Goal: Information Seeking & Learning: Find specific page/section

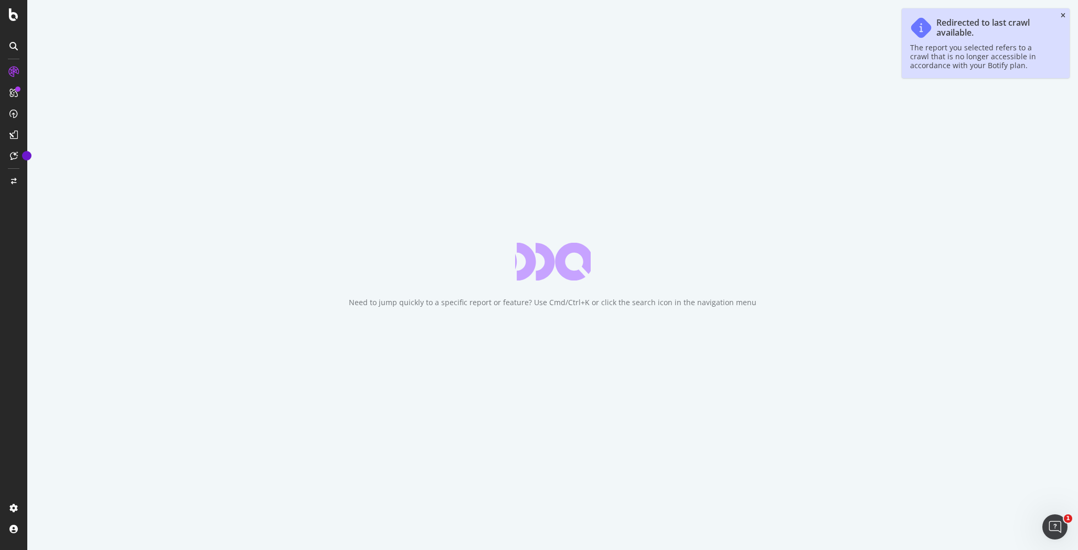
click at [1062, 14] on icon "close toast" at bounding box center [1062, 16] width 5 height 6
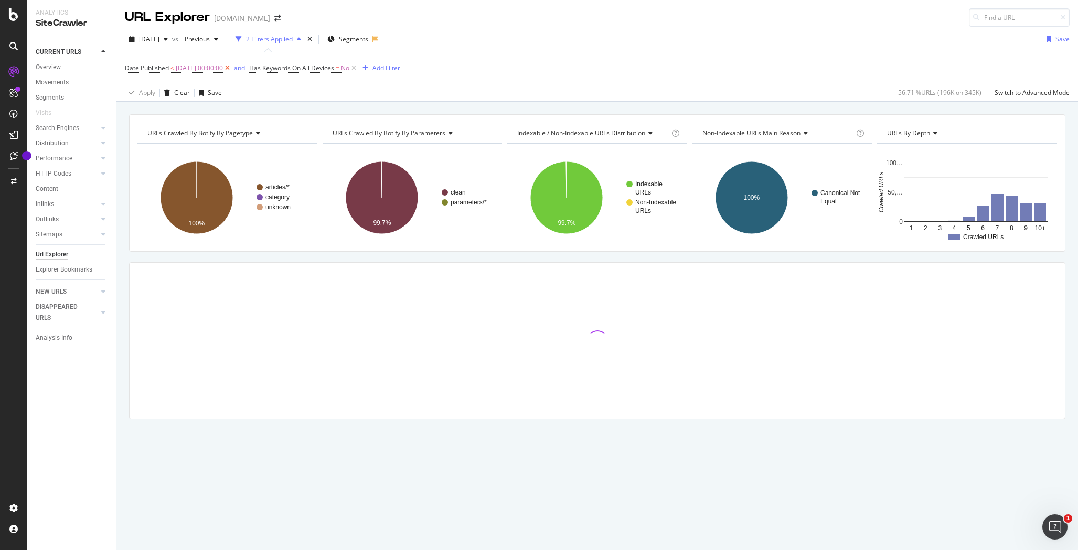
click at [232, 67] on icon at bounding box center [227, 68] width 9 height 10
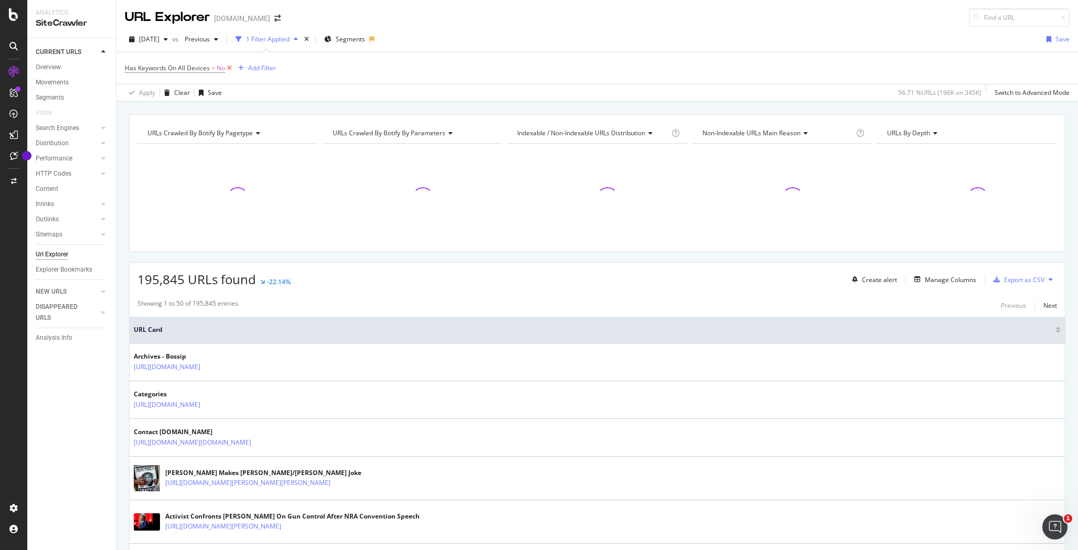
click at [227, 68] on icon at bounding box center [229, 68] width 9 height 10
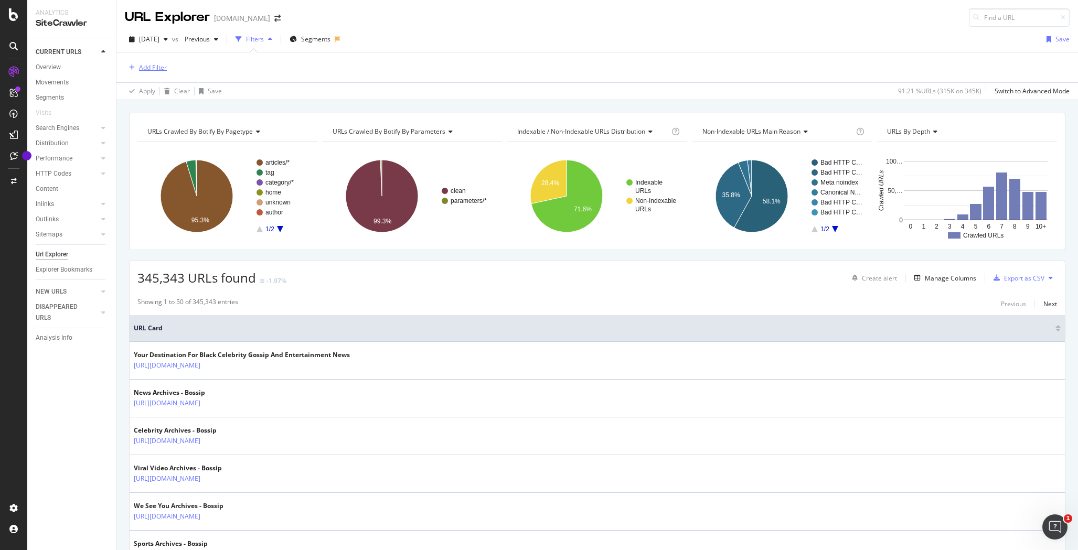
click at [156, 66] on div "Add Filter" at bounding box center [153, 67] width 28 height 9
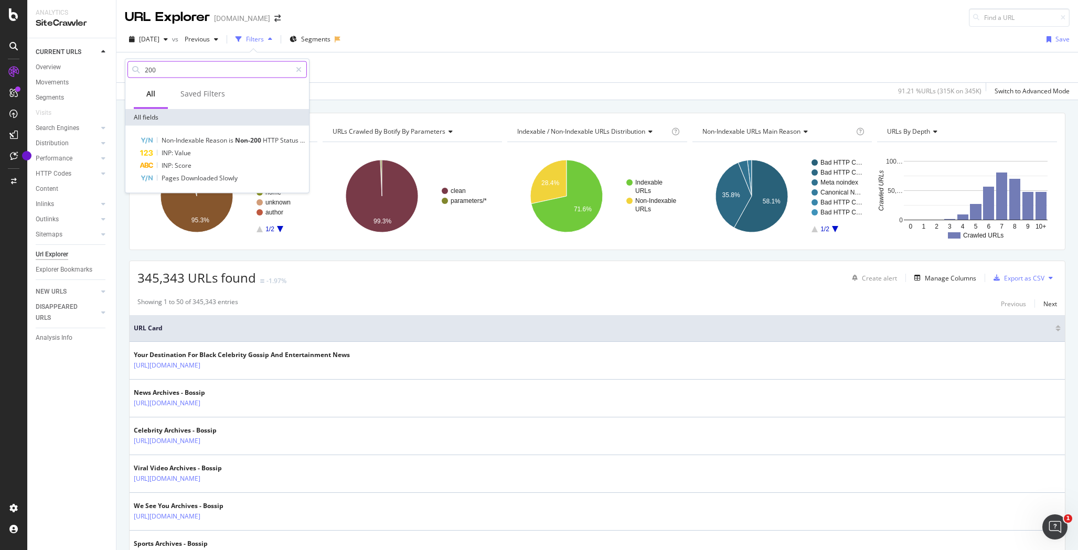
click at [206, 74] on input "200" at bounding box center [217, 70] width 147 height 16
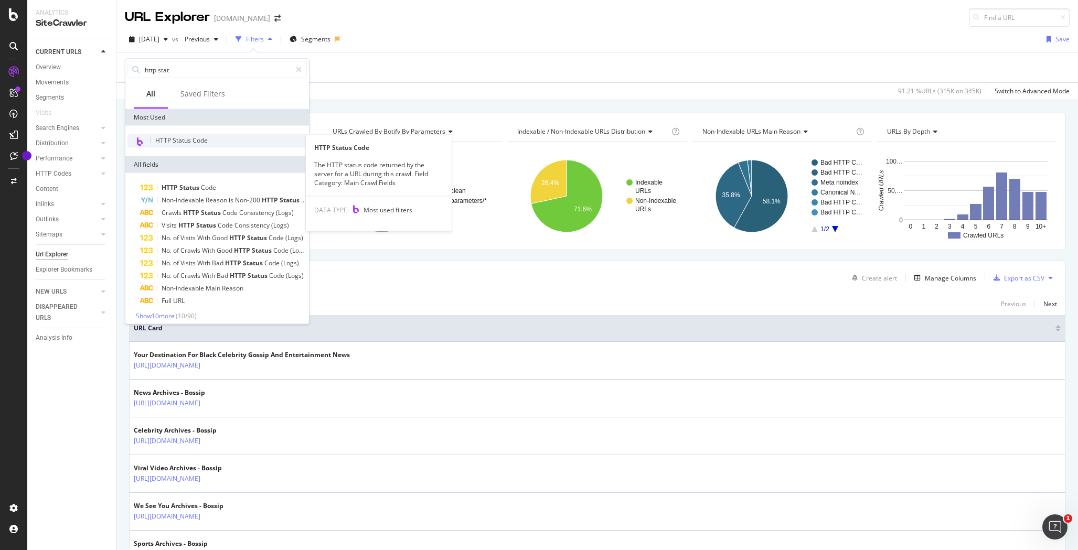
type input "http stat"
click at [177, 138] on span "HTTP Status Code" at bounding box center [181, 140] width 52 height 9
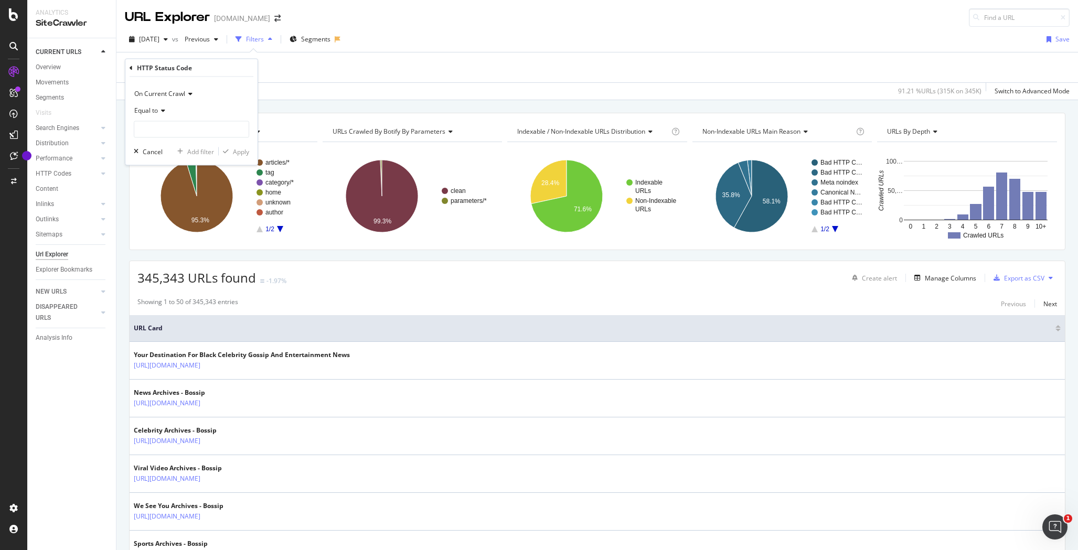
click at [162, 112] on icon at bounding box center [161, 111] width 7 height 6
click at [165, 146] on span "Not Equal to" at bounding box center [157, 145] width 36 height 9
click at [235, 130] on input "number" at bounding box center [191, 129] width 115 height 17
click at [223, 145] on span "253,271 URLS" at bounding box center [228, 143] width 39 height 9
type input "200"
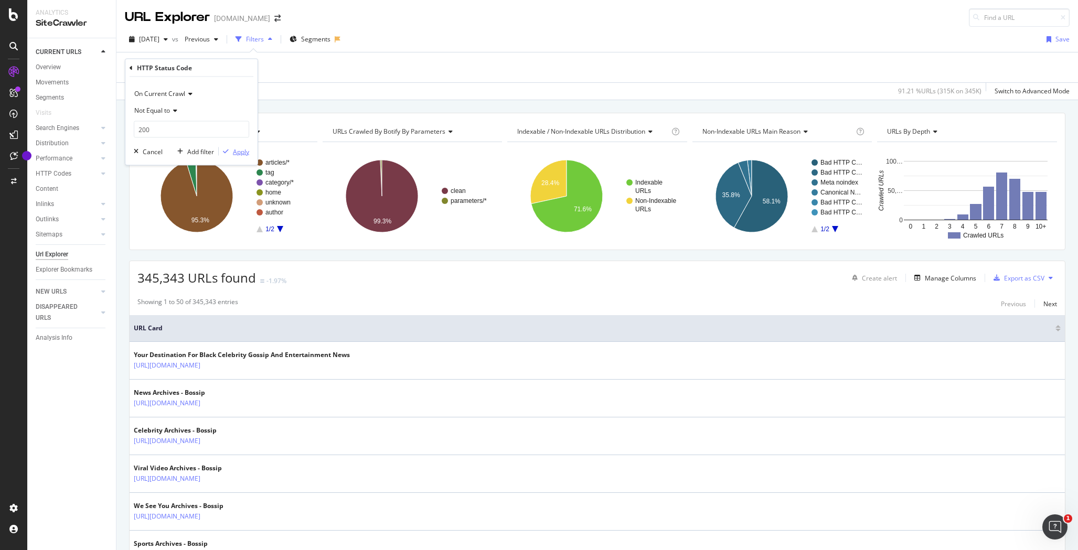
click at [234, 153] on div "Apply" at bounding box center [241, 151] width 16 height 9
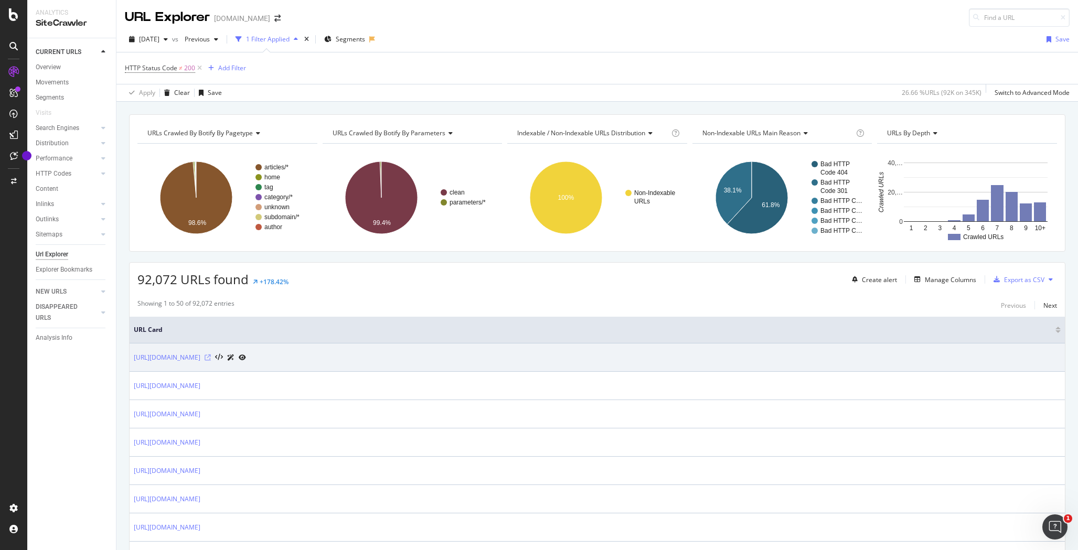
click at [209, 358] on icon at bounding box center [208, 358] width 6 height 6
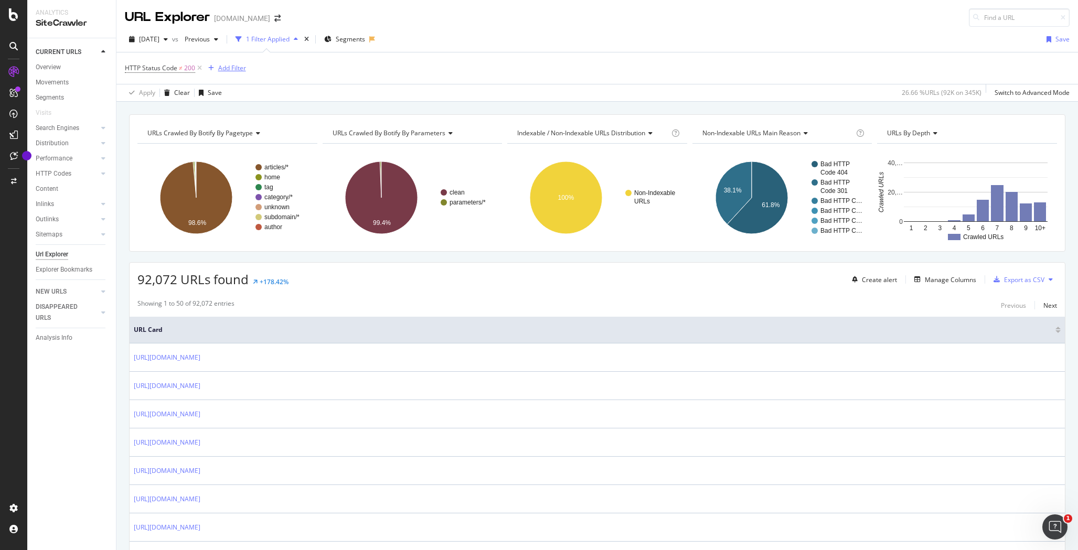
click at [231, 68] on div "Add Filter" at bounding box center [232, 67] width 28 height 9
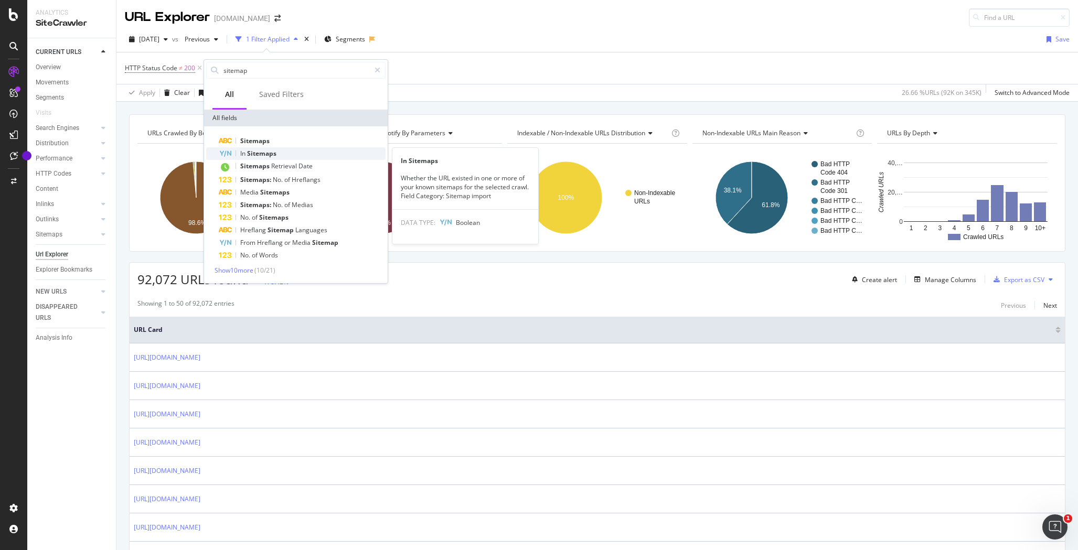
type input "sitemap"
click at [259, 154] on span "Sitemaps" at bounding box center [261, 153] width 29 height 9
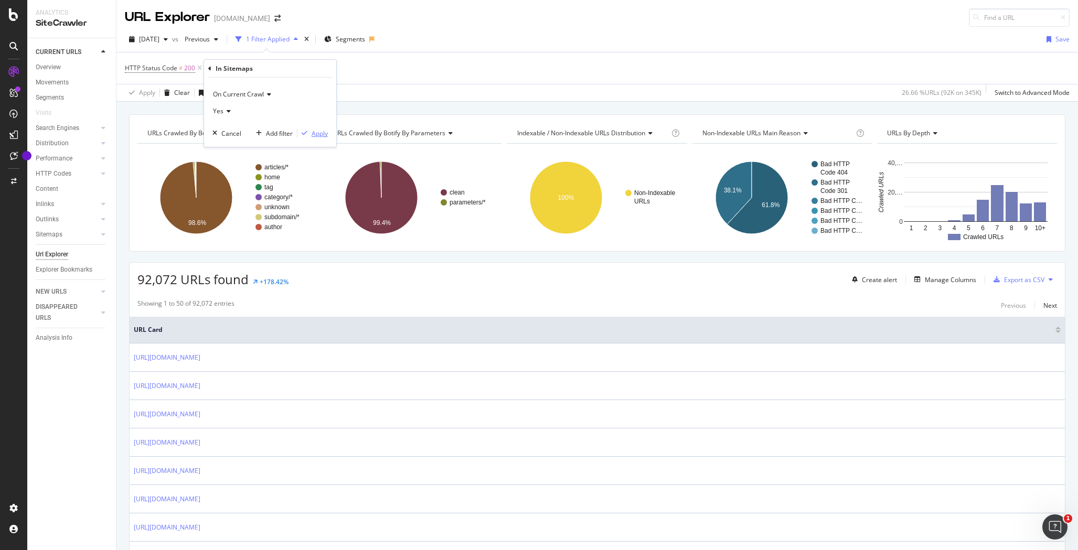
click at [316, 131] on div "Apply" at bounding box center [320, 133] width 16 height 9
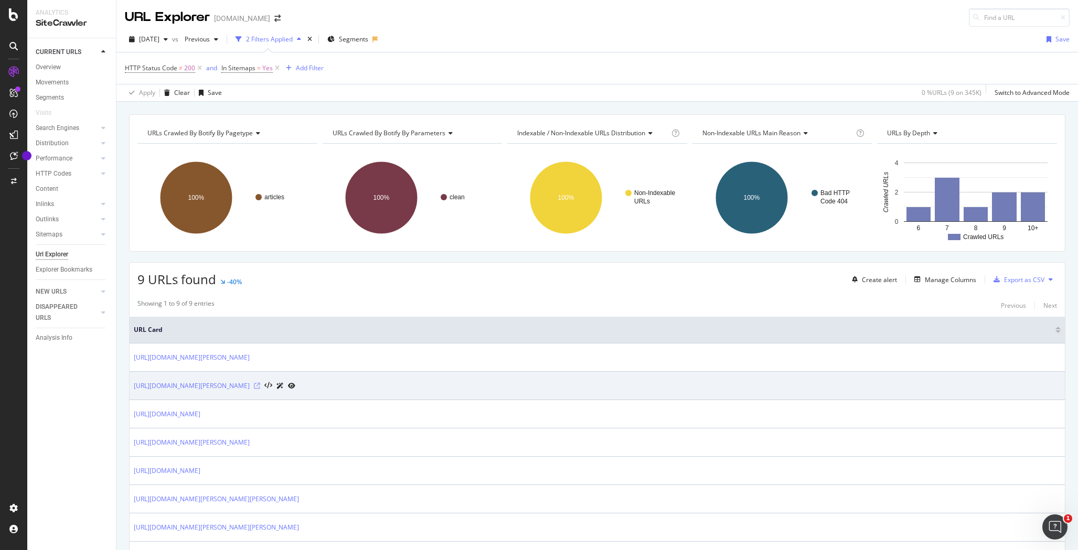
click at [260, 385] on icon at bounding box center [257, 386] width 6 height 6
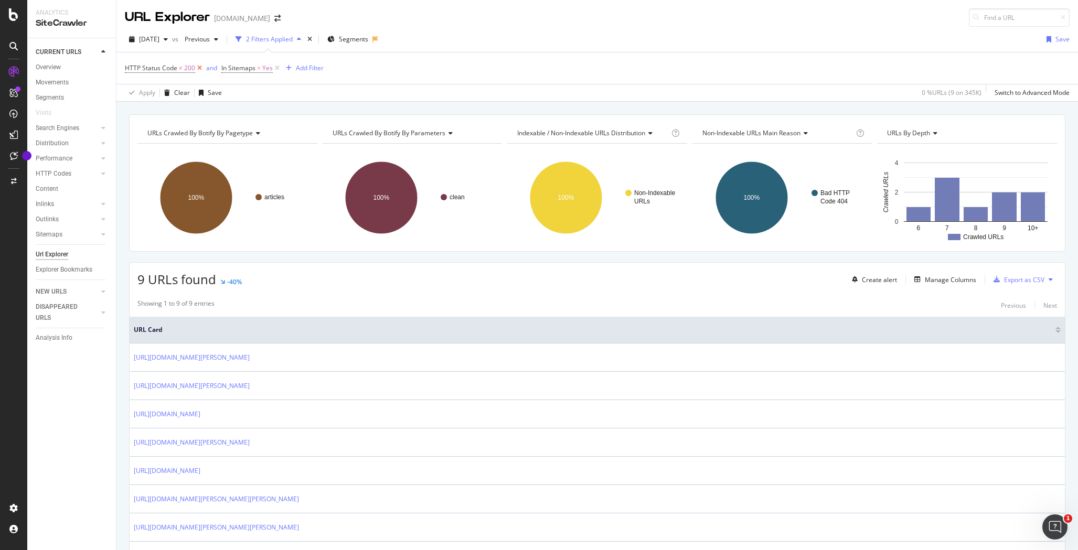
click at [198, 67] on icon at bounding box center [199, 68] width 9 height 10
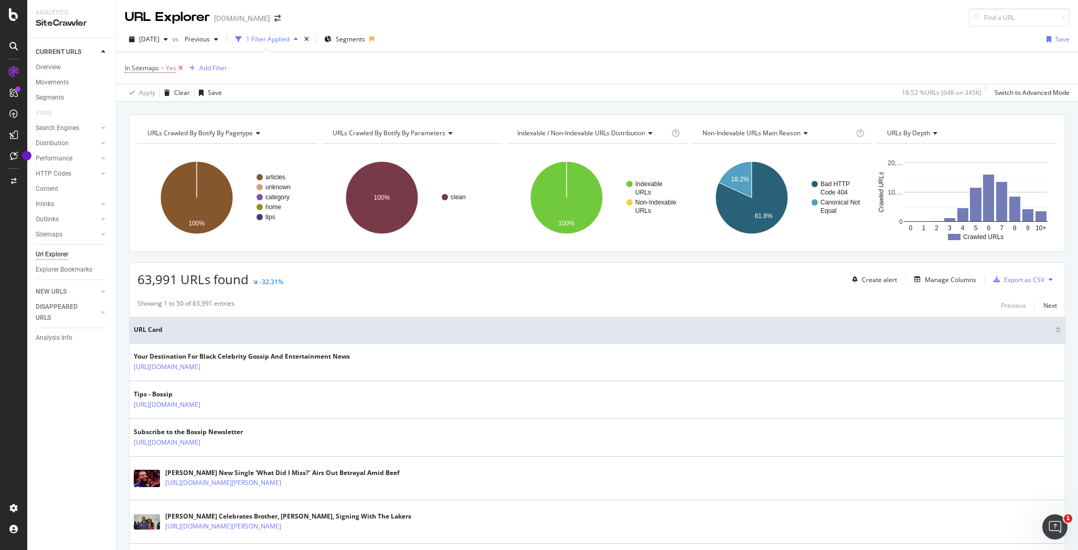
click at [179, 69] on icon at bounding box center [180, 68] width 9 height 10
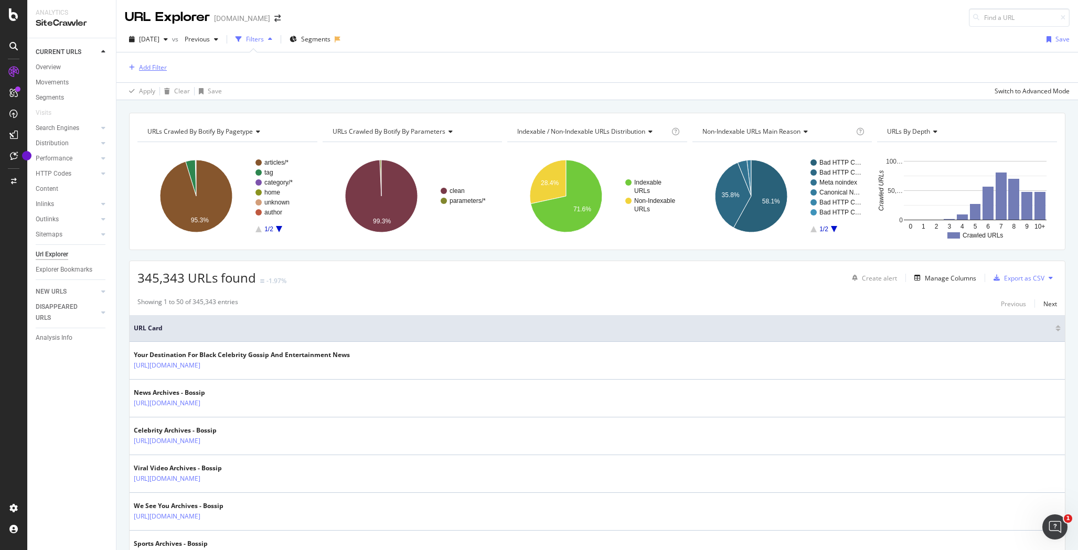
click at [155, 68] on div "Add Filter" at bounding box center [153, 67] width 28 height 9
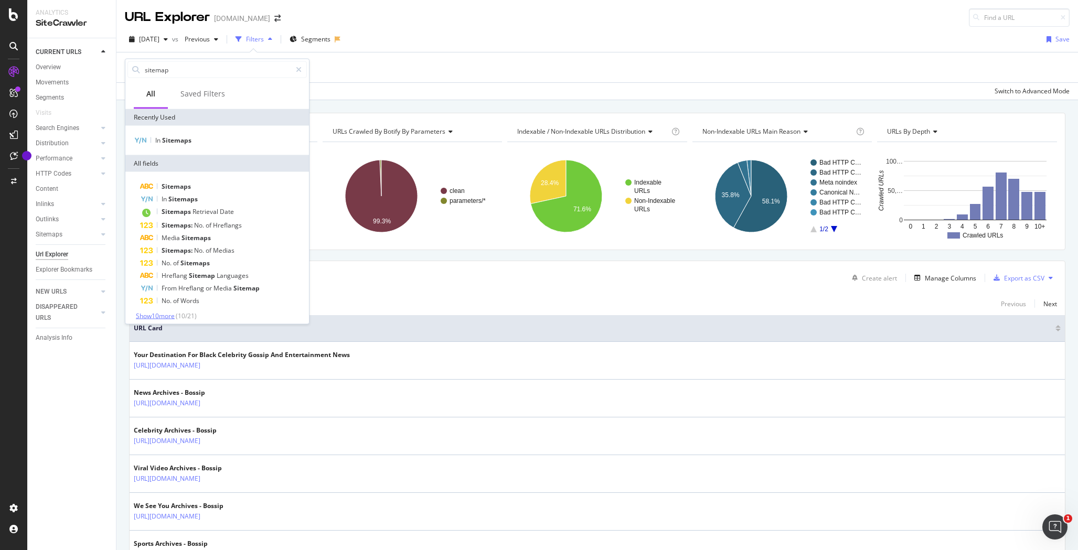
click at [168, 314] on span "Show 10 more" at bounding box center [155, 316] width 39 height 9
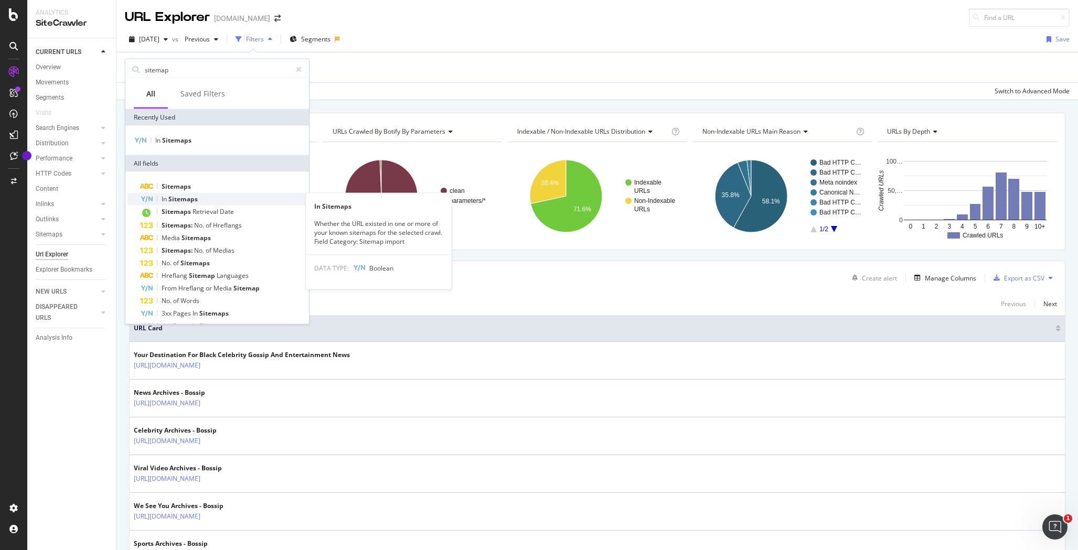
click at [203, 199] on div "In Sitemaps" at bounding box center [223, 199] width 167 height 13
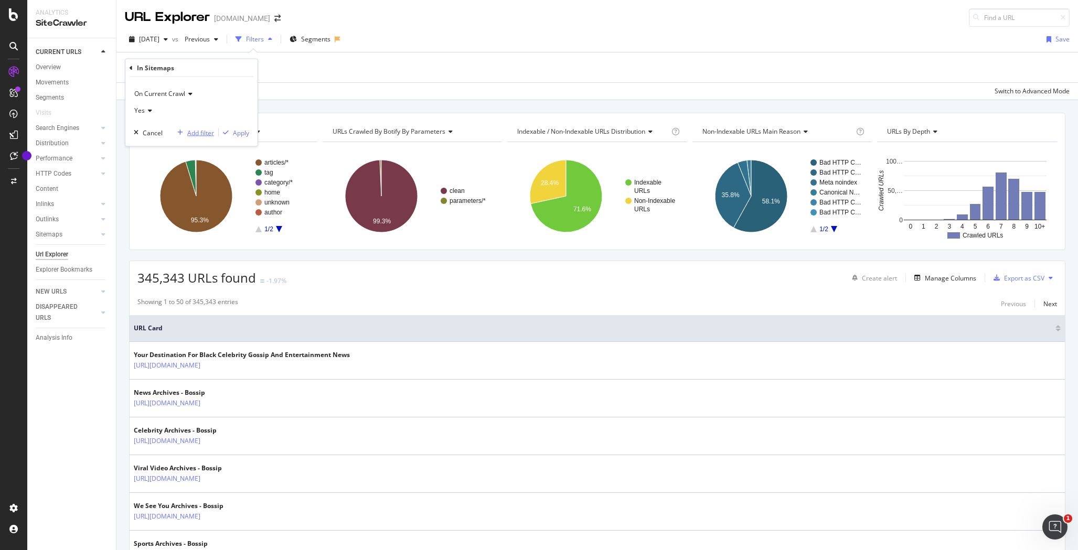
click at [201, 132] on div "Add filter" at bounding box center [200, 132] width 27 height 9
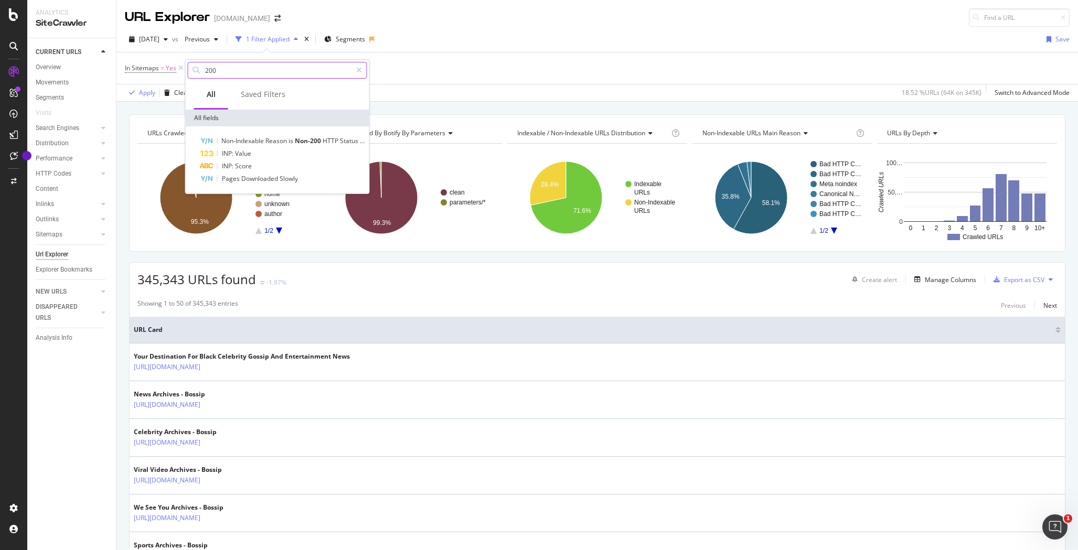
drag, startPoint x: 251, startPoint y: 74, endPoint x: 202, endPoint y: 69, distance: 48.5
click at [202, 69] on div "200" at bounding box center [277, 70] width 179 height 17
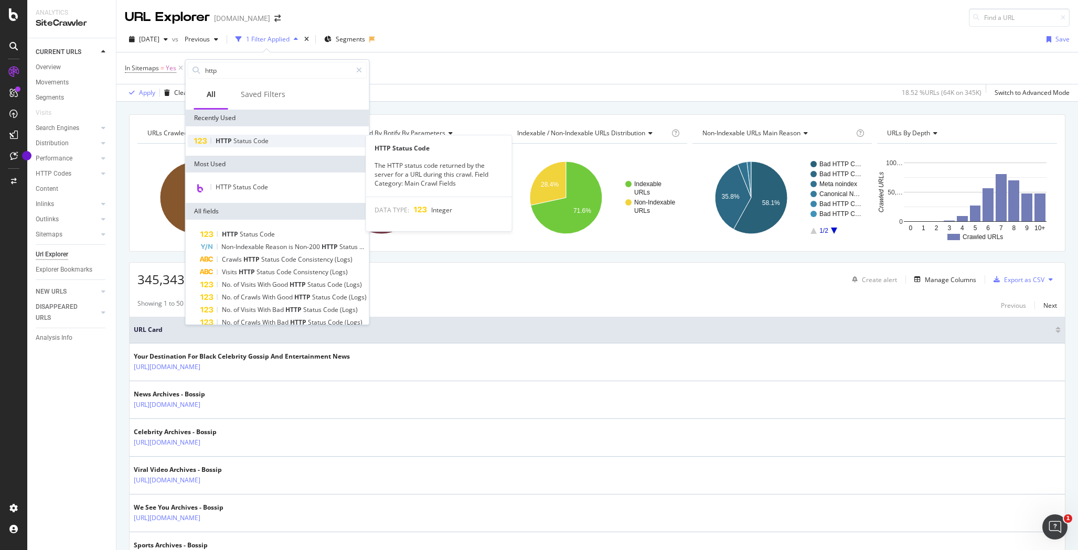
type input "http"
click at [249, 142] on span "Status" at bounding box center [243, 140] width 20 height 9
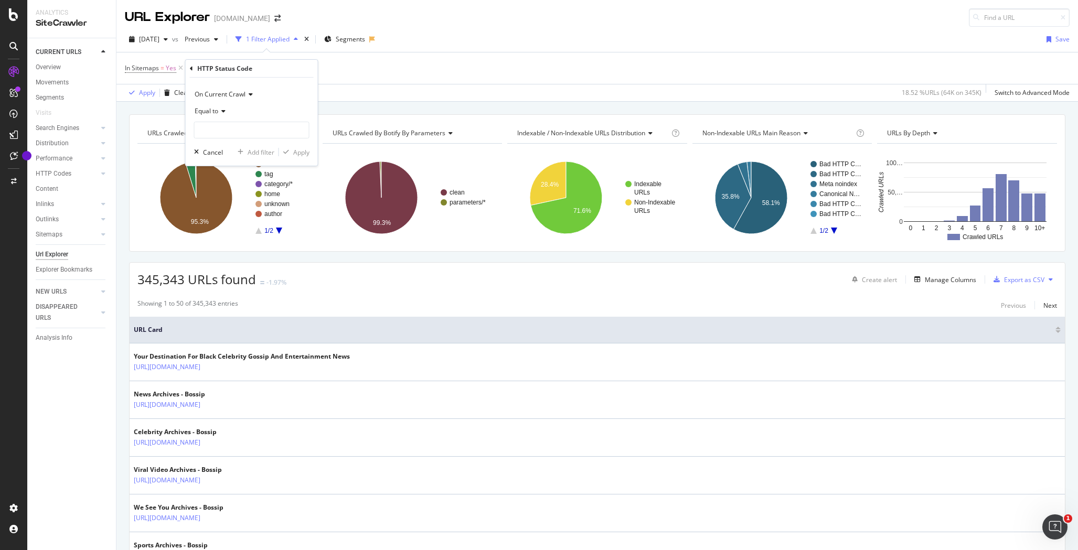
click at [246, 92] on icon at bounding box center [248, 94] width 7 height 6
click at [307, 83] on div "On Current Crawl On Current Crawl On Compared Crawl Diff Between Crawls Equal t…" at bounding box center [252, 122] width 132 height 88
click at [225, 110] on icon at bounding box center [221, 111] width 7 height 6
click at [223, 143] on span "Not Equal to" at bounding box center [217, 146] width 36 height 9
click at [284, 133] on input "number" at bounding box center [251, 130] width 115 height 17
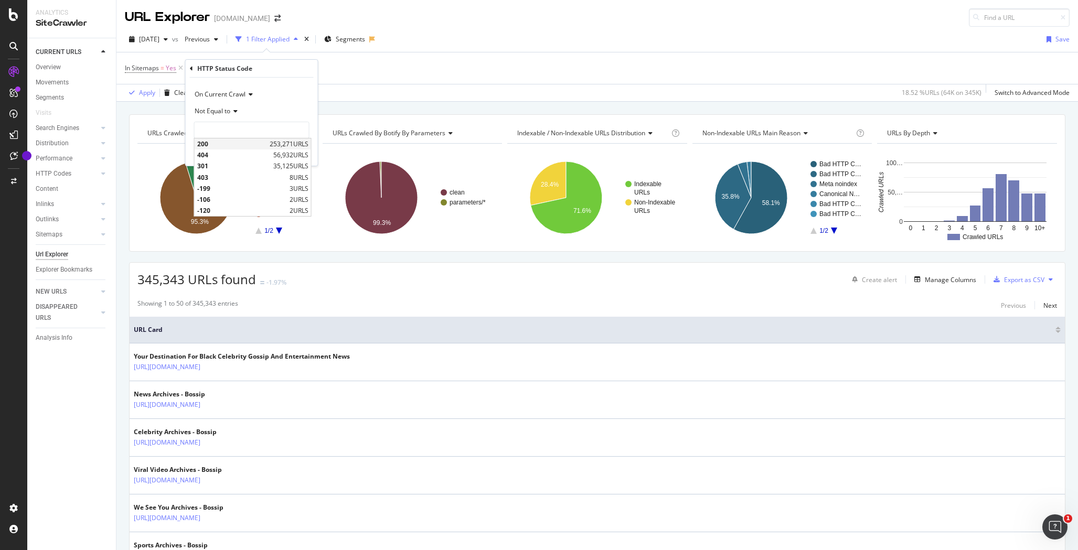
click at [293, 143] on span "253,271 URLS" at bounding box center [289, 143] width 39 height 9
type input "200"
click at [304, 154] on div "Apply" at bounding box center [301, 152] width 16 height 9
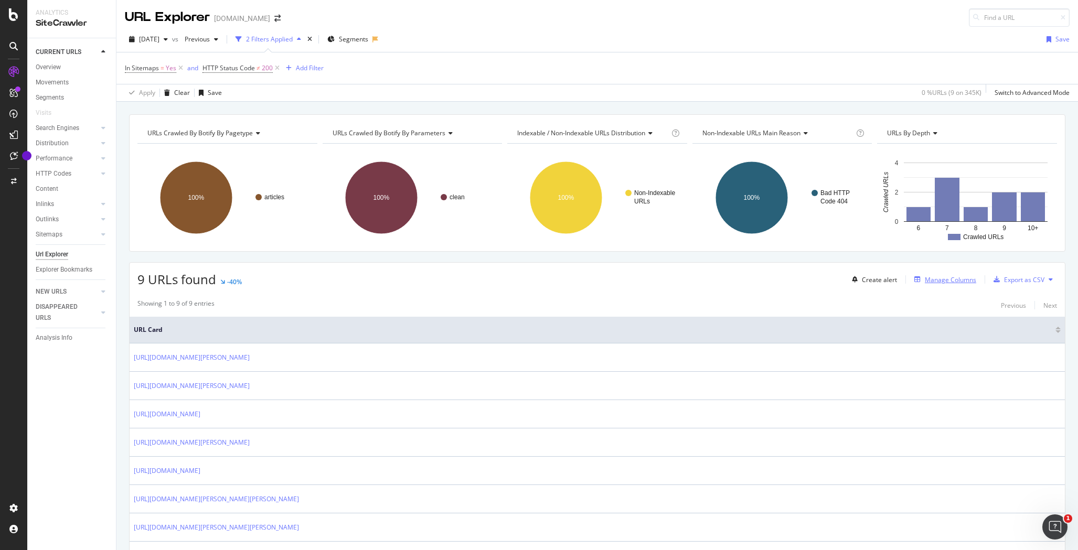
click at [945, 282] on div "Manage Columns" at bounding box center [950, 279] width 51 height 9
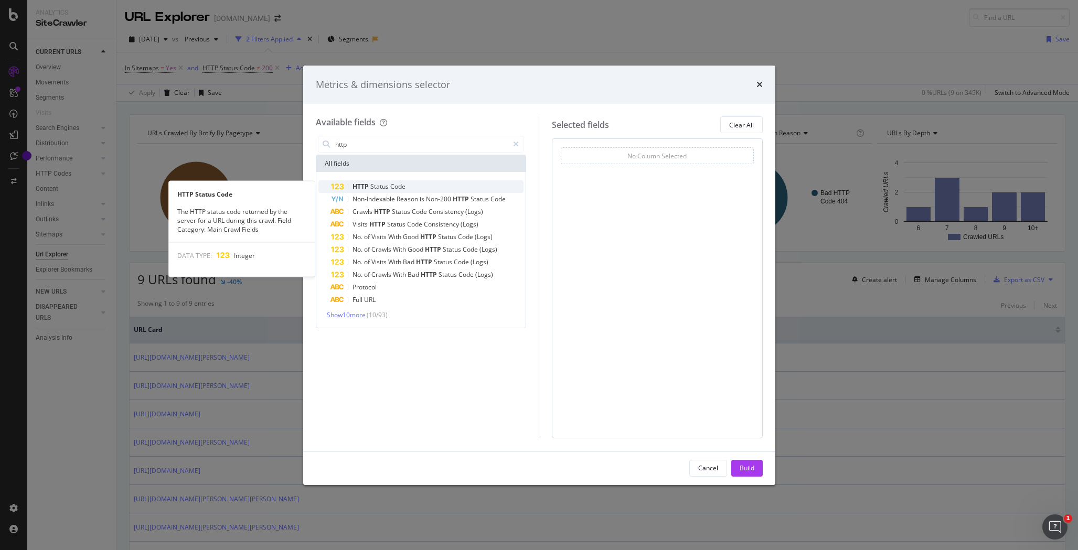
type input "http"
click at [402, 187] on span "Code" at bounding box center [397, 186] width 15 height 9
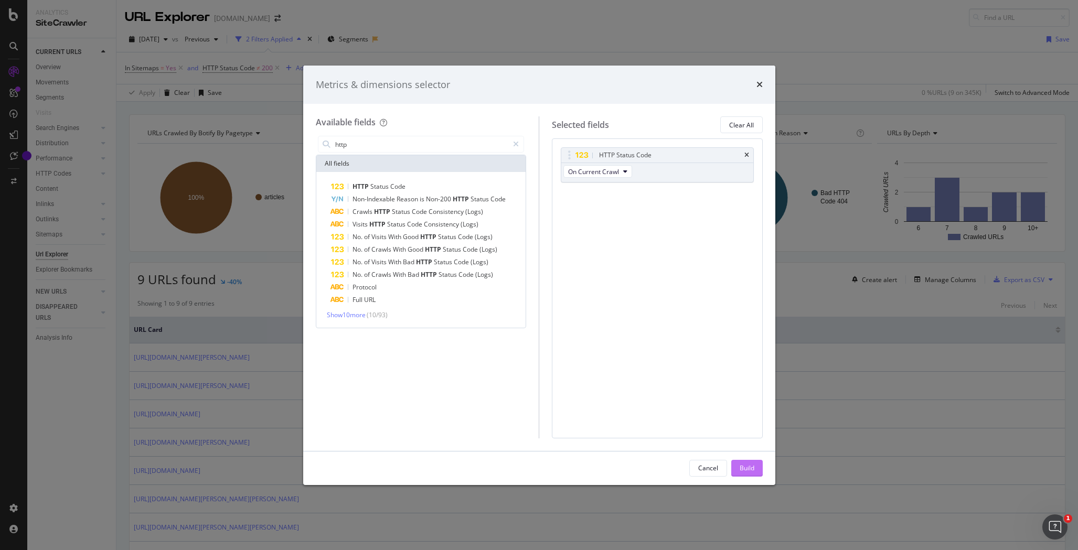
click at [748, 467] on div "Build" at bounding box center [746, 468] width 15 height 9
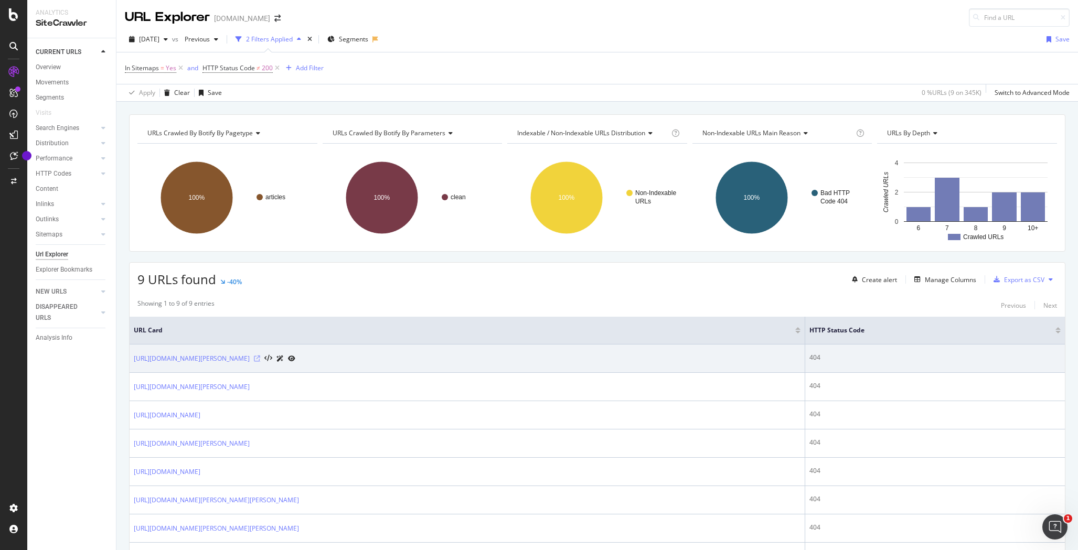
click at [260, 358] on icon at bounding box center [257, 359] width 6 height 6
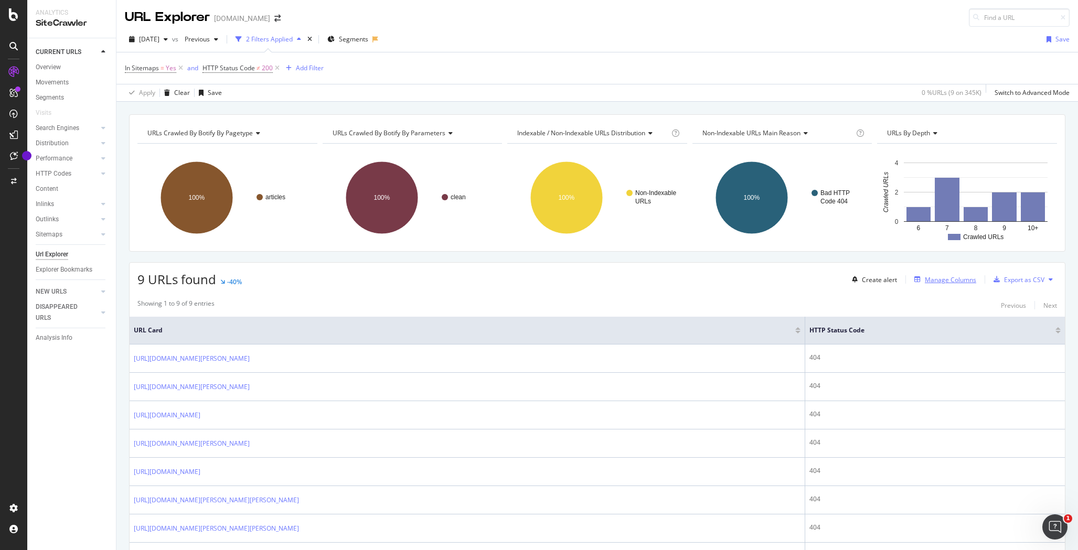
click at [925, 278] on div "Manage Columns" at bounding box center [950, 279] width 51 height 9
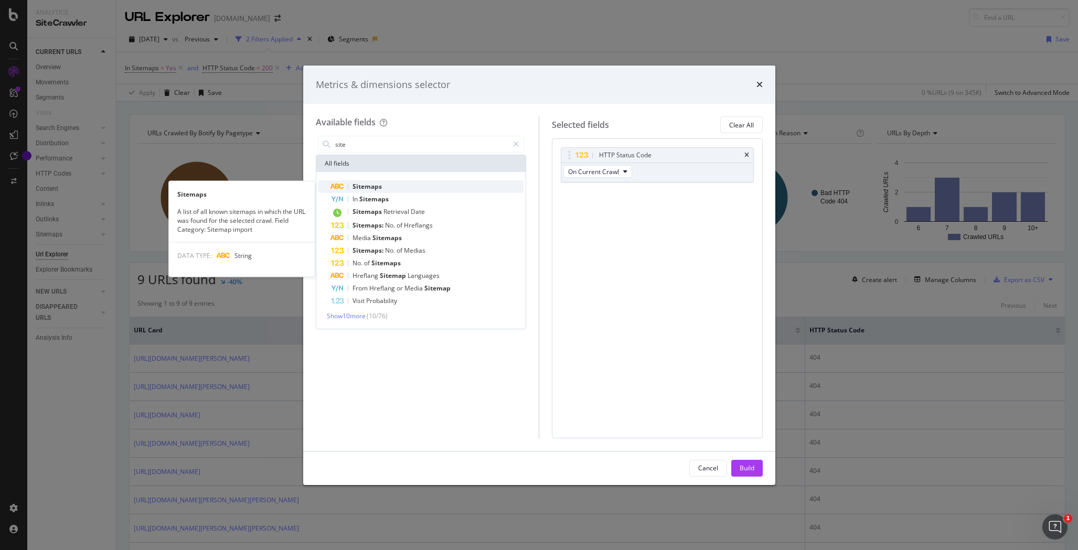
type input "site"
click at [375, 185] on span "Sitemaps" at bounding box center [366, 186] width 29 height 9
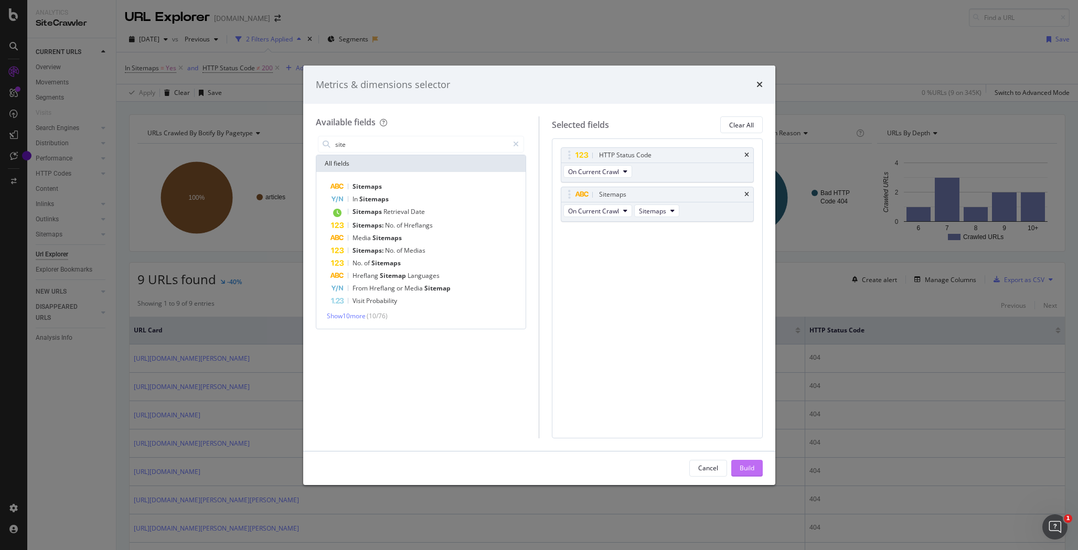
click at [748, 470] on div "Build" at bounding box center [746, 468] width 15 height 9
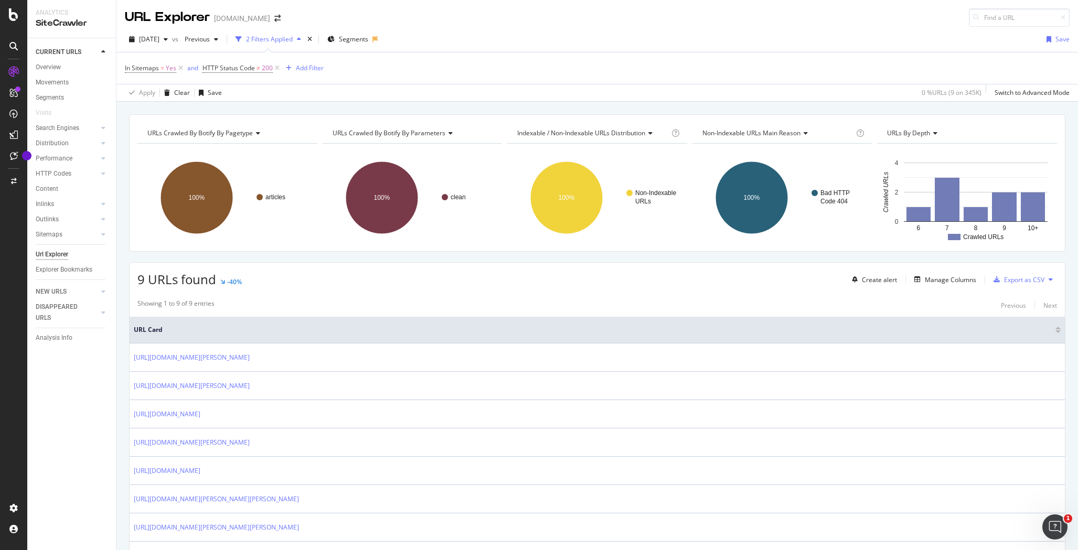
click at [293, 39] on div "2 Filters Applied" at bounding box center [269, 39] width 47 height 9
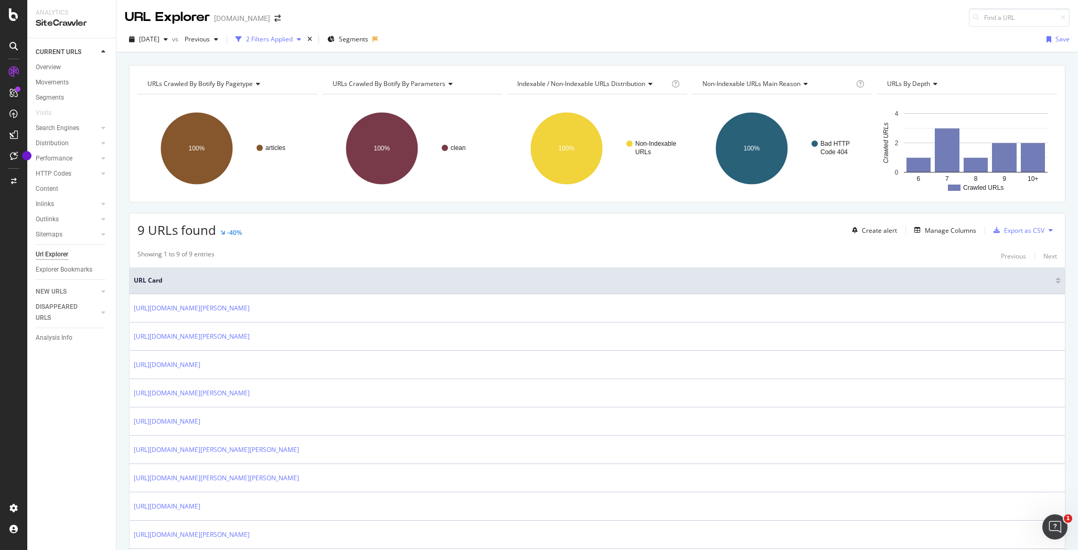
click at [293, 39] on div "2 Filters Applied" at bounding box center [269, 39] width 47 height 9
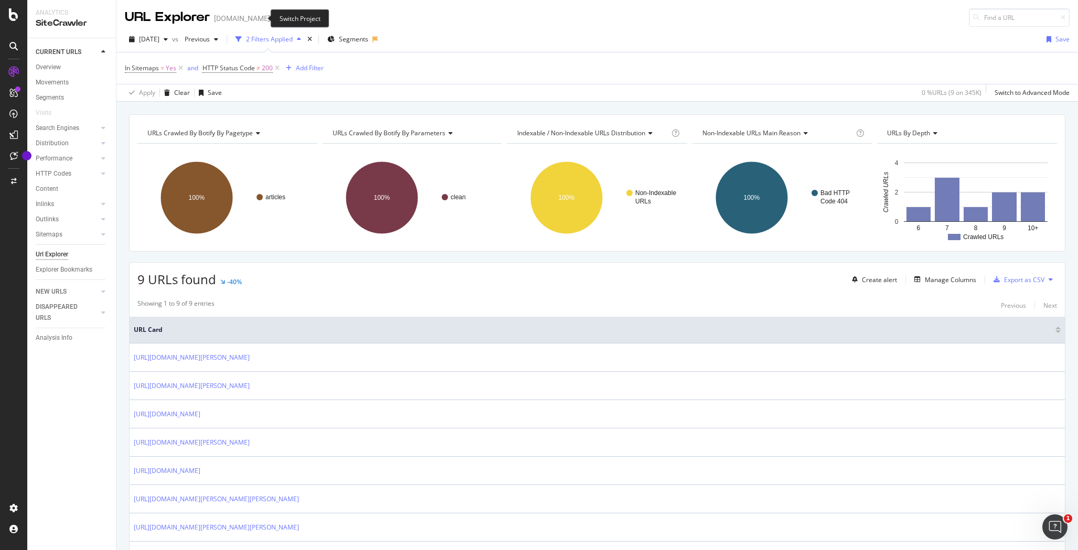
click at [274, 18] on icon "arrow-right-arrow-left" at bounding box center [277, 18] width 6 height 7
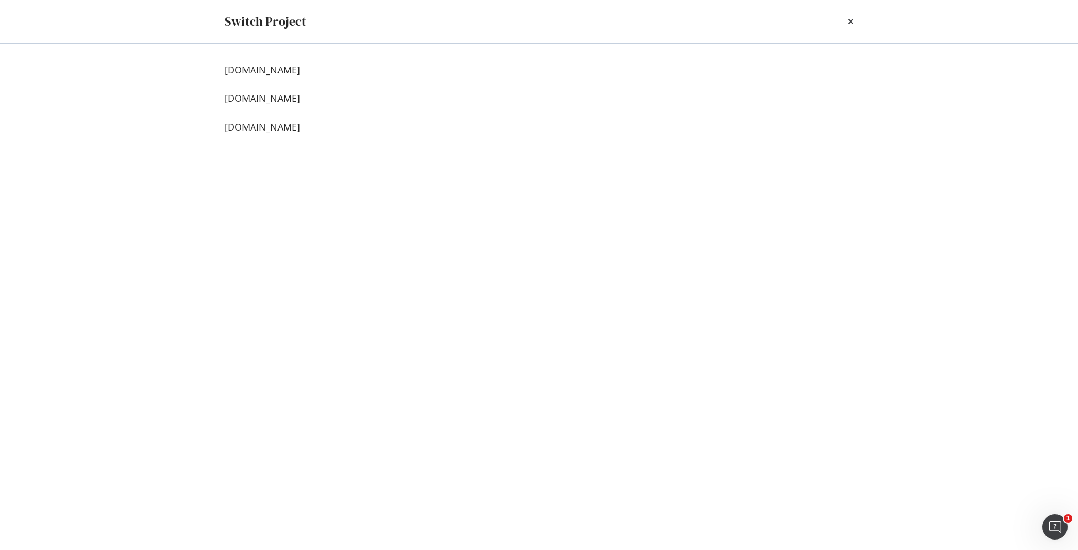
click at [259, 68] on link "newsone.com" at bounding box center [262, 70] width 76 height 11
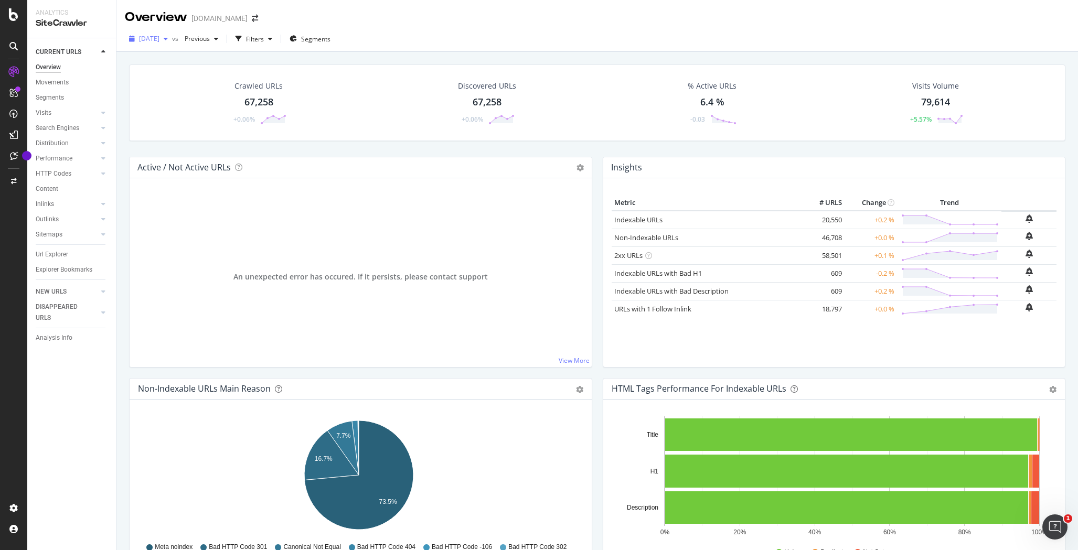
click at [168, 39] on icon "button" at bounding box center [166, 39] width 4 height 6
click at [163, 74] on div "2025 Sep. 7th" at bounding box center [166, 76] width 53 height 9
click at [264, 37] on div "Filters" at bounding box center [255, 39] width 18 height 9
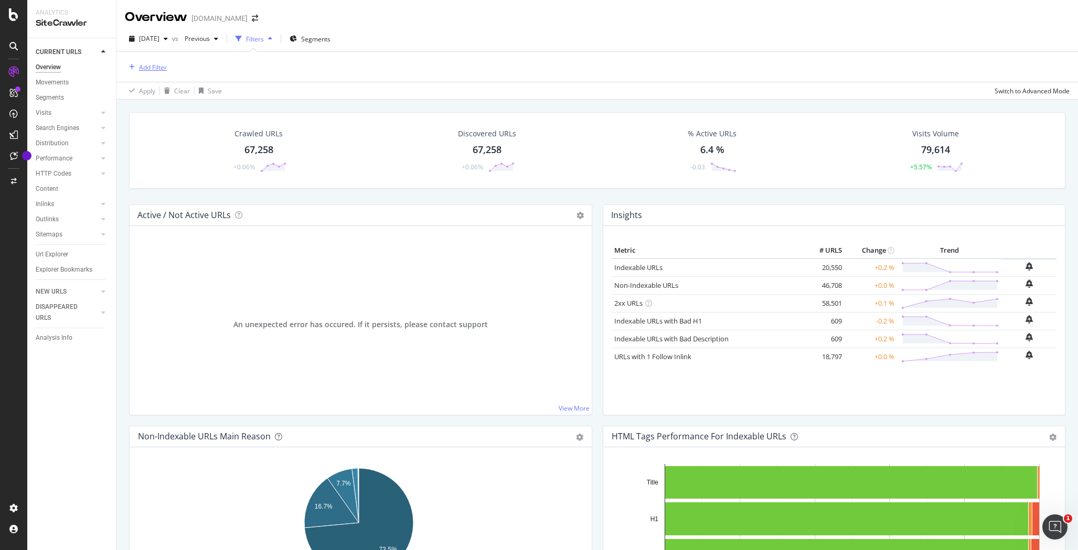
click at [153, 68] on div "Add Filter" at bounding box center [153, 67] width 28 height 9
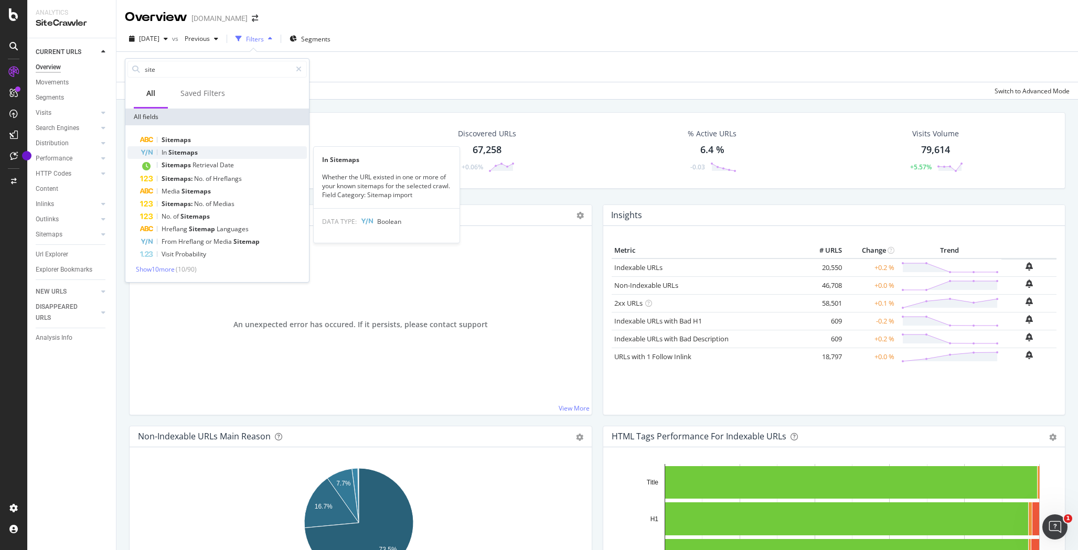
type input "site"
click at [208, 155] on div "In Sitemaps" at bounding box center [223, 152] width 167 height 13
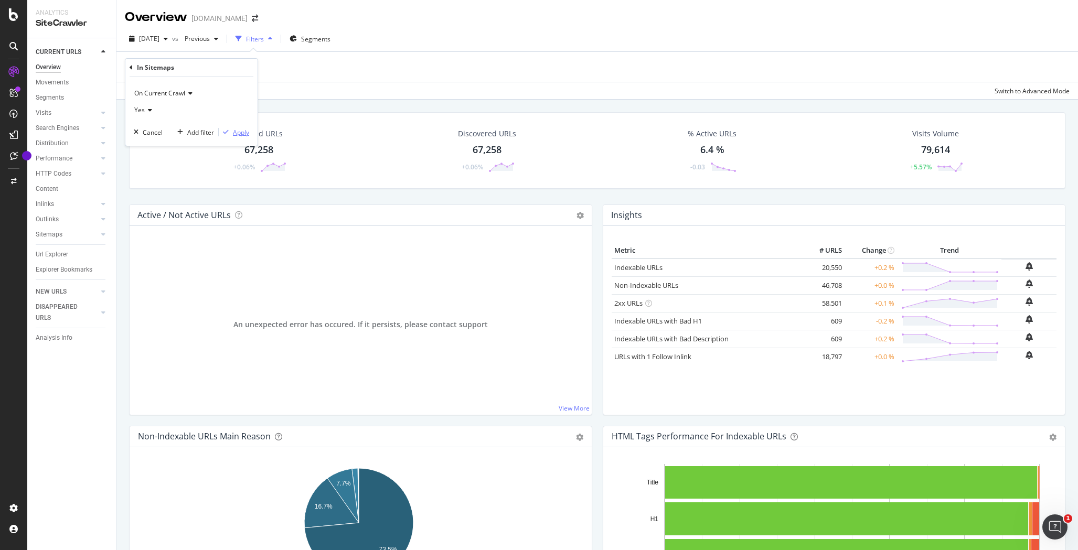
click at [240, 131] on div "Apply" at bounding box center [241, 132] width 16 height 9
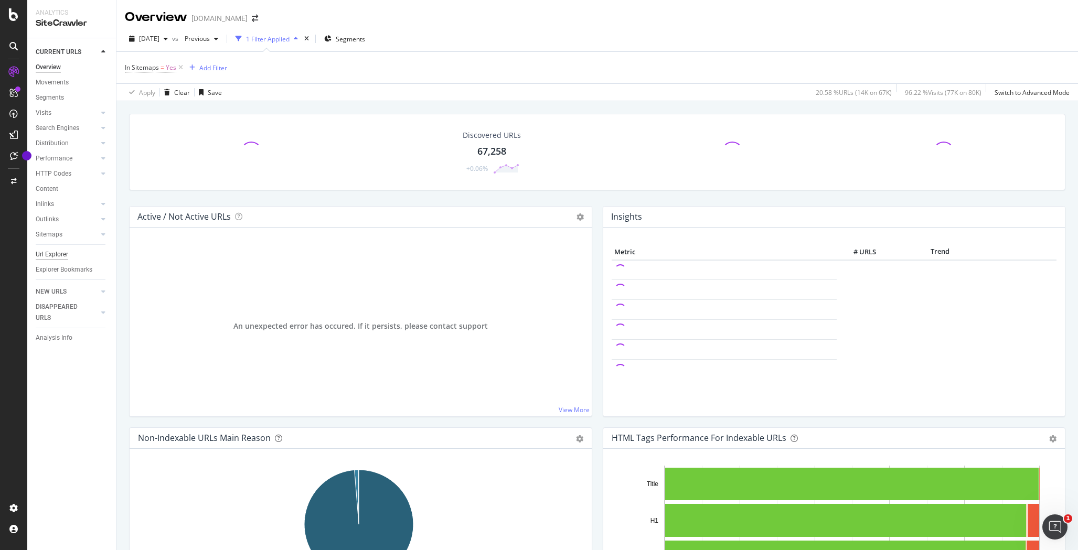
click at [58, 255] on div "Url Explorer" at bounding box center [52, 254] width 33 height 11
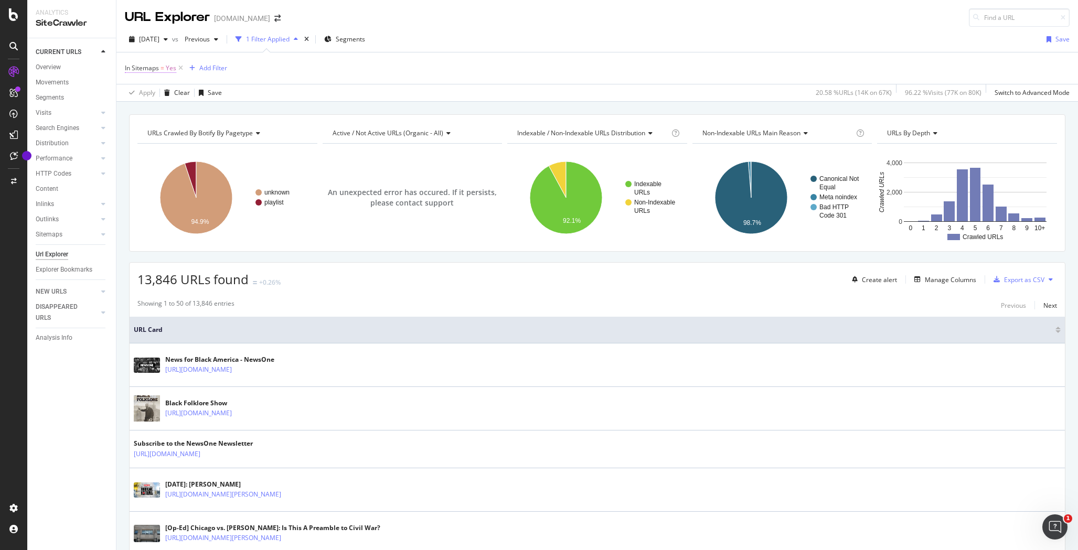
click at [154, 70] on span "In Sitemaps" at bounding box center [142, 67] width 34 height 9
click at [237, 128] on div "Apply" at bounding box center [241, 131] width 16 height 9
click at [179, 68] on icon at bounding box center [180, 68] width 9 height 10
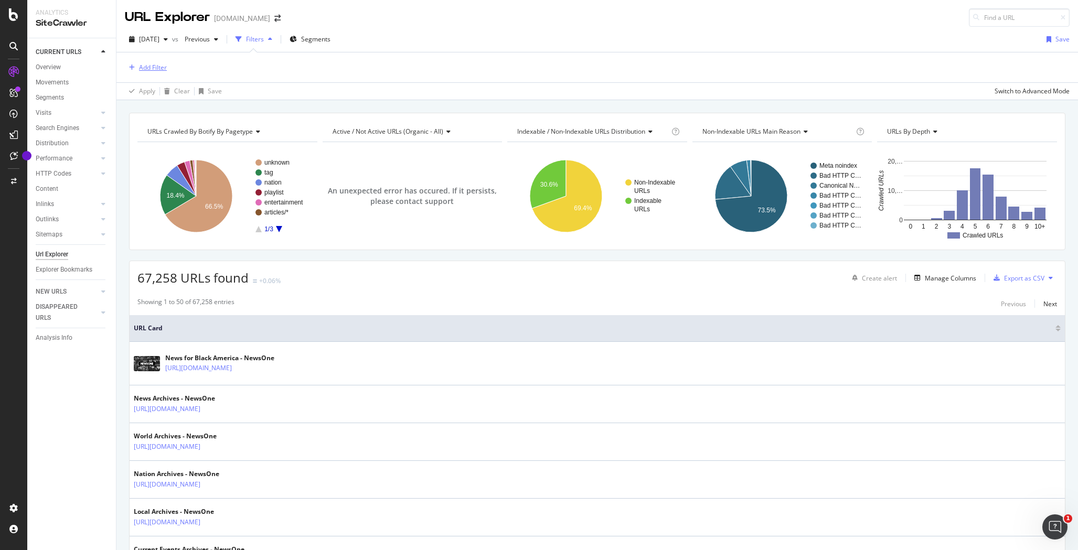
click at [158, 68] on div "Add Filter" at bounding box center [153, 67] width 28 height 9
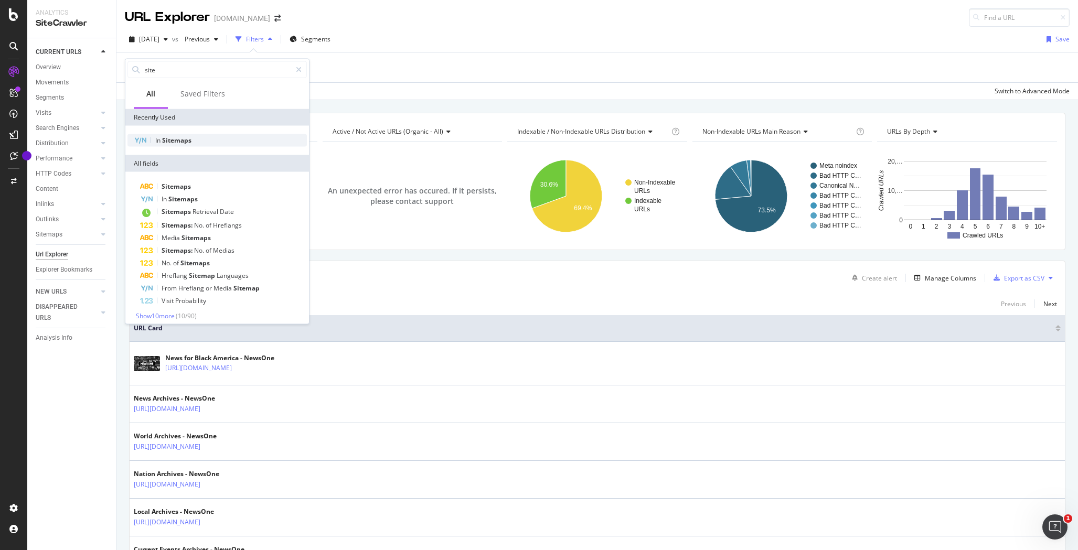
click at [177, 137] on span "Sitemaps" at bounding box center [176, 140] width 29 height 9
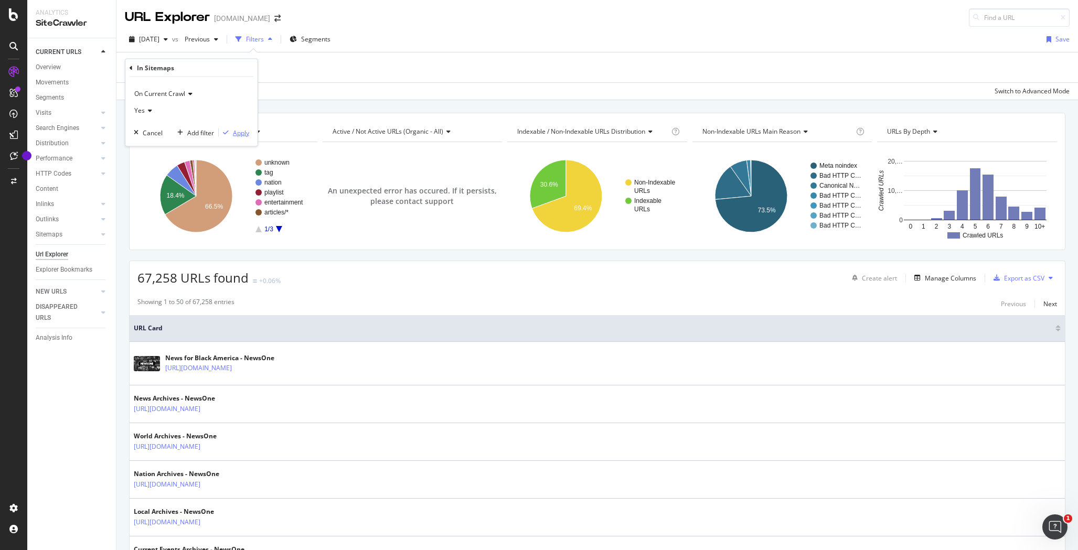
click at [236, 134] on div "Apply" at bounding box center [241, 132] width 16 height 9
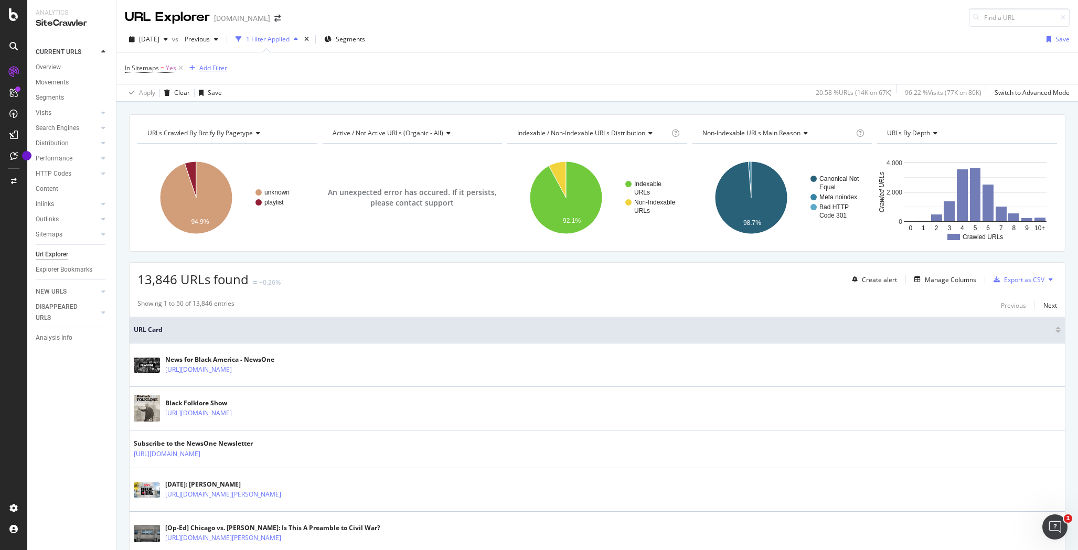
click at [203, 67] on div "Add Filter" at bounding box center [213, 67] width 28 height 9
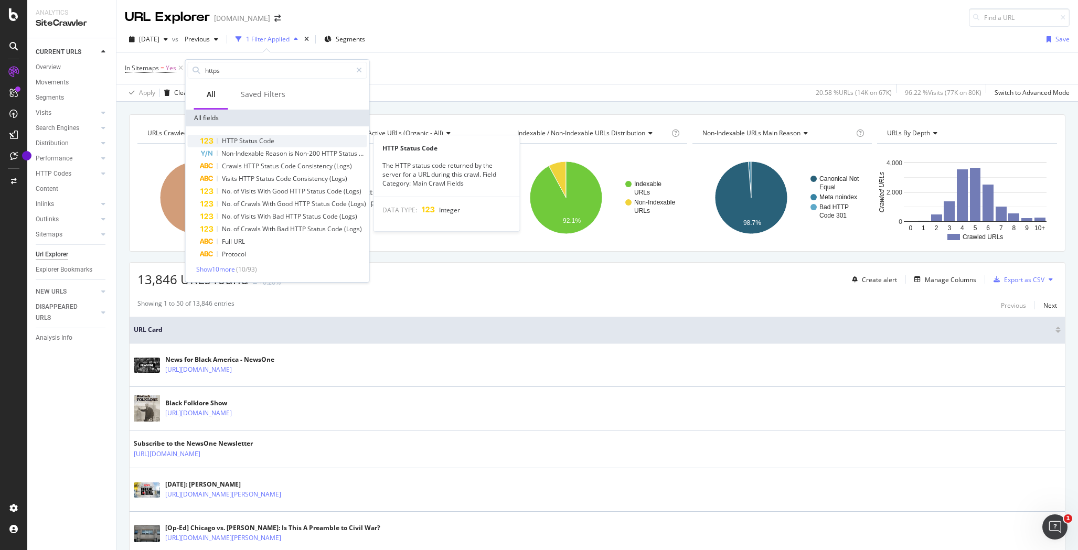
type input "https"
click at [257, 139] on span "Status" at bounding box center [249, 140] width 20 height 9
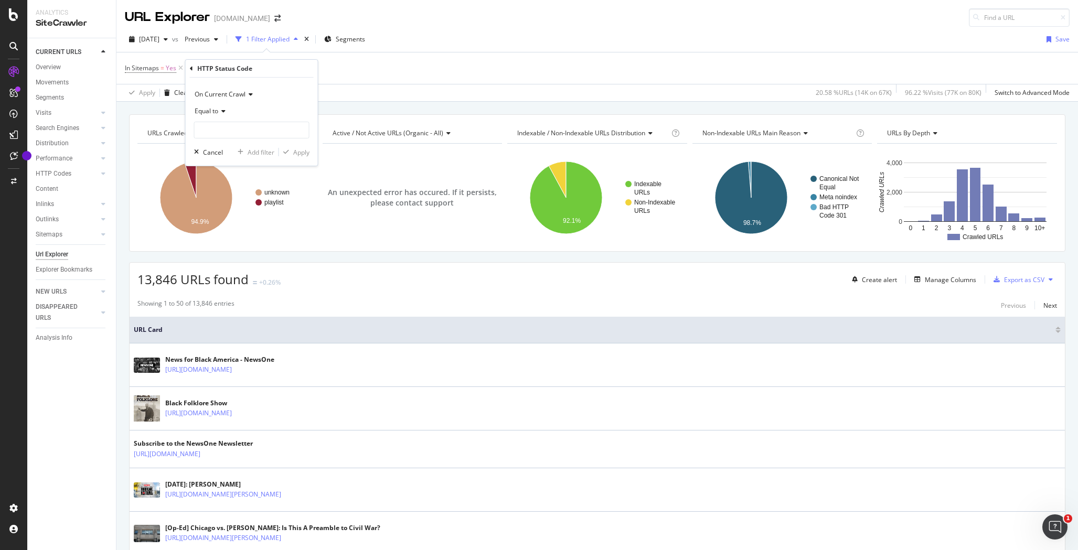
click at [207, 109] on span "Equal to" at bounding box center [207, 110] width 24 height 9
click at [224, 144] on span "Not Equal to" at bounding box center [217, 146] width 36 height 9
click at [264, 125] on input "number" at bounding box center [251, 130] width 115 height 17
click at [256, 142] on span "200" at bounding box center [233, 143] width 73 height 9
type input "200"
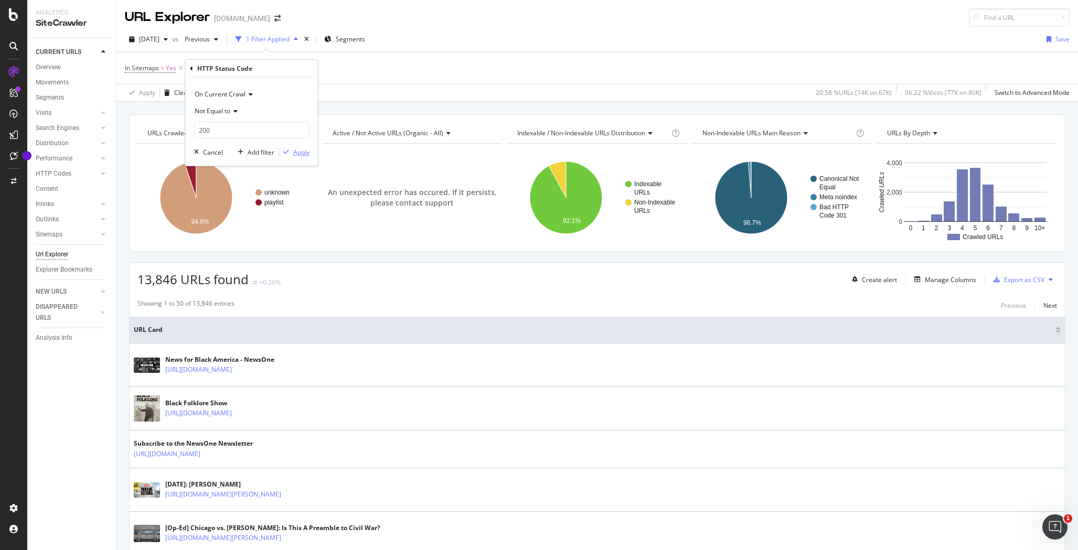
click at [296, 151] on div "Apply" at bounding box center [301, 152] width 16 height 9
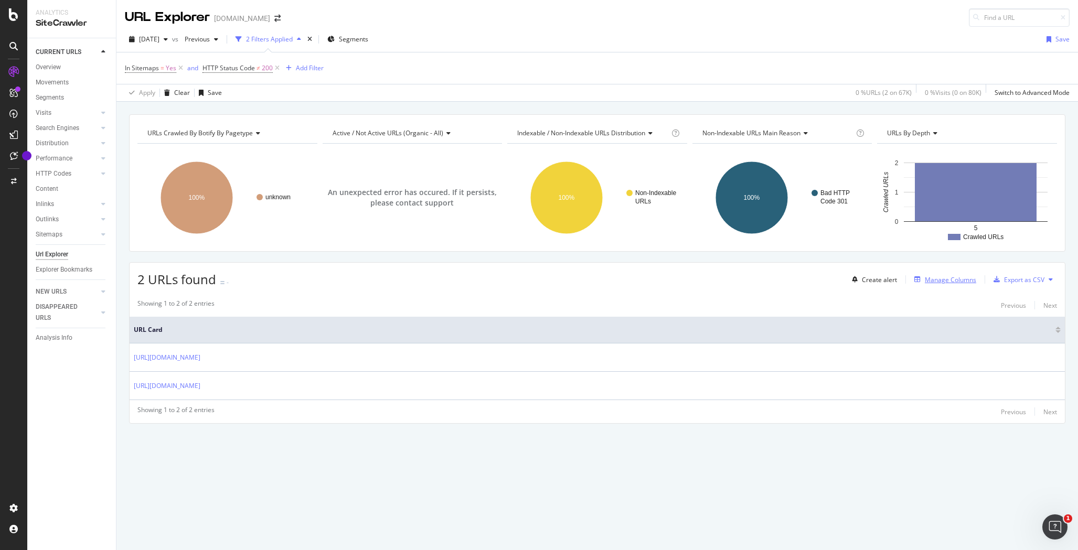
click at [960, 280] on div "Manage Columns" at bounding box center [950, 279] width 51 height 9
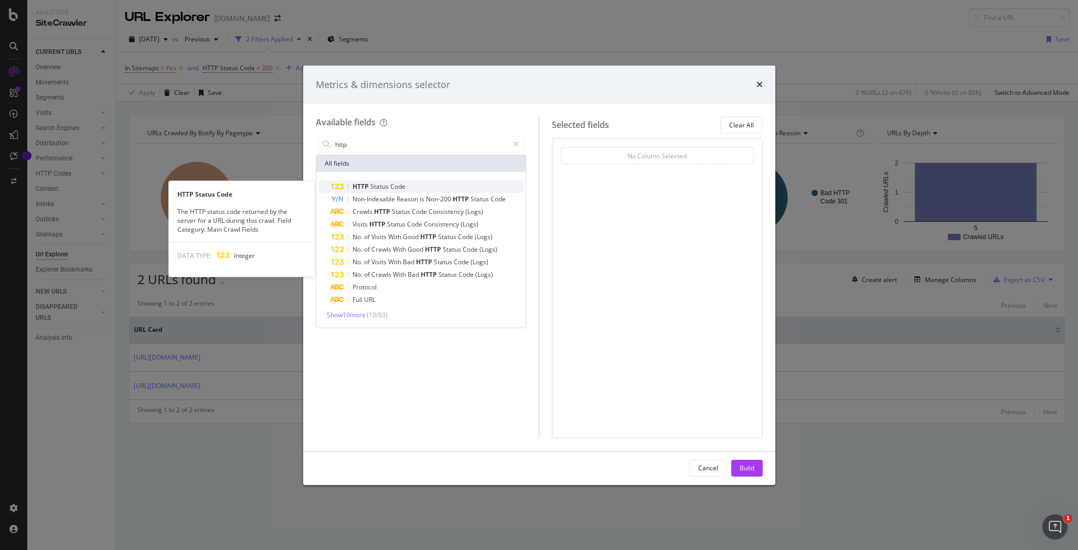
type input "http"
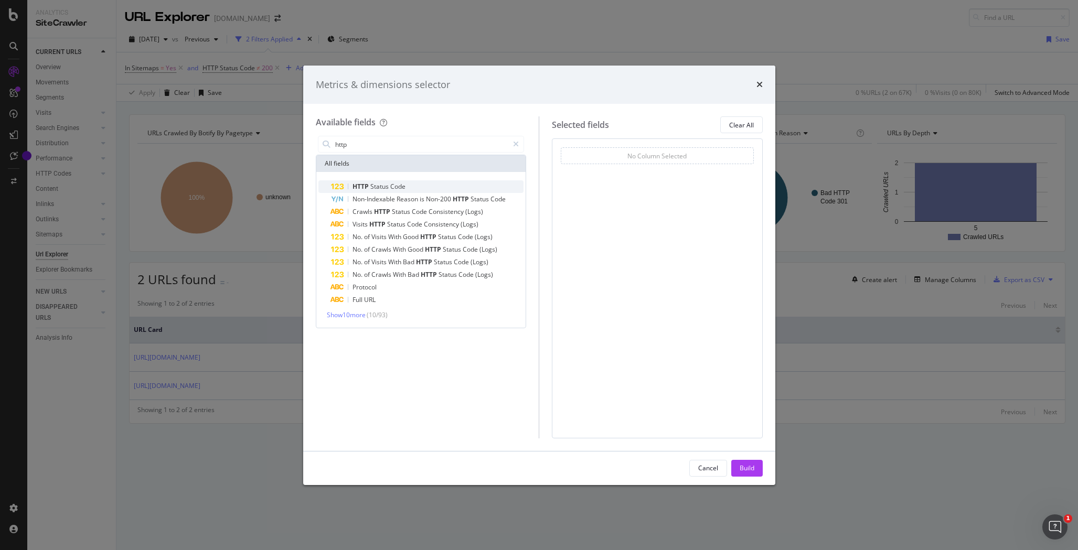
click at [382, 187] on span "Status" at bounding box center [380, 186] width 20 height 9
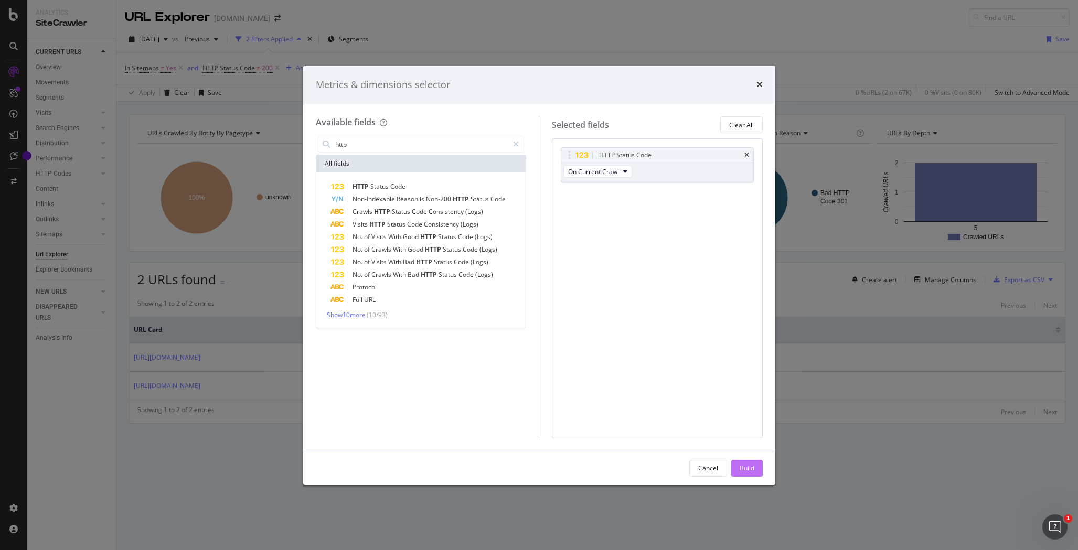
click at [755, 467] on button "Build" at bounding box center [746, 468] width 31 height 17
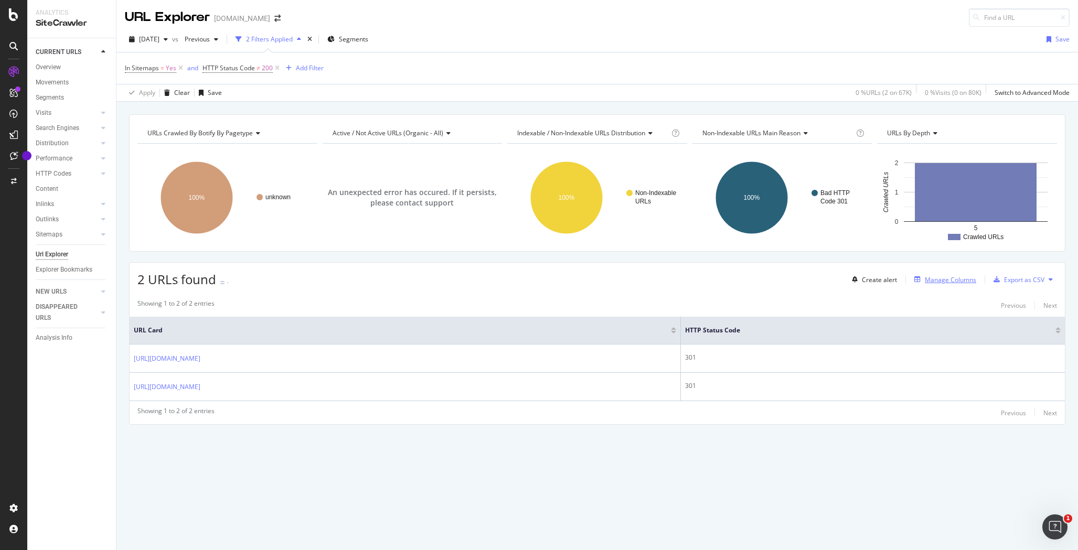
click at [951, 280] on div "Manage Columns" at bounding box center [950, 279] width 51 height 9
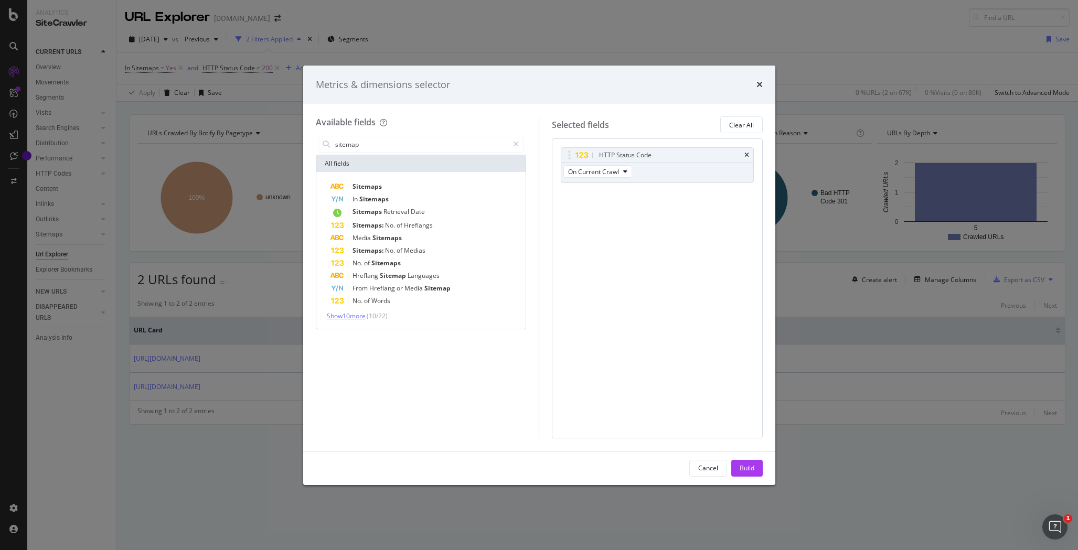
type input "sitemap"
click at [350, 314] on span "Show 10 more" at bounding box center [346, 316] width 39 height 9
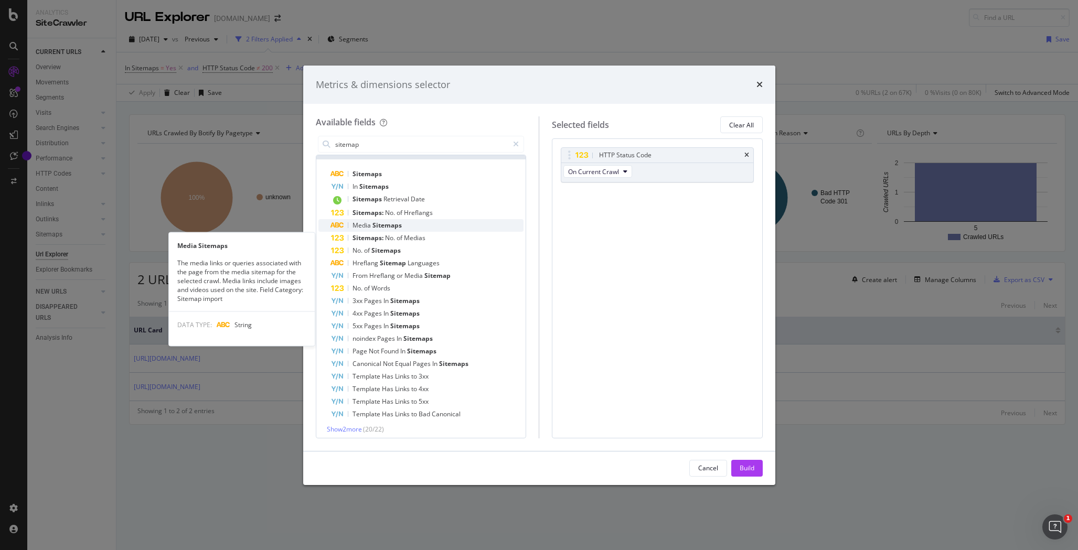
scroll to position [17, 0]
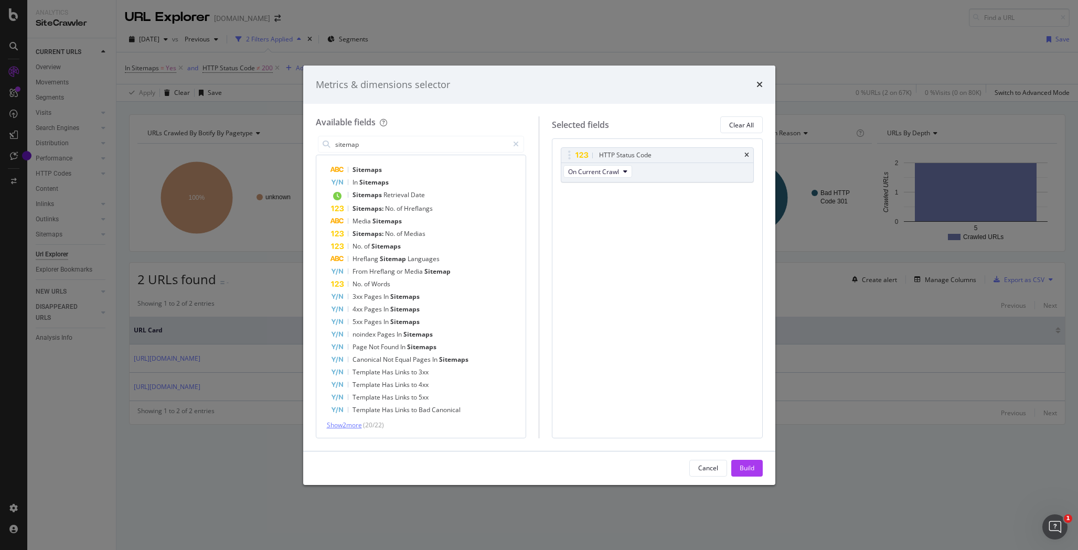
click at [347, 426] on span "Show 2 more" at bounding box center [344, 425] width 35 height 9
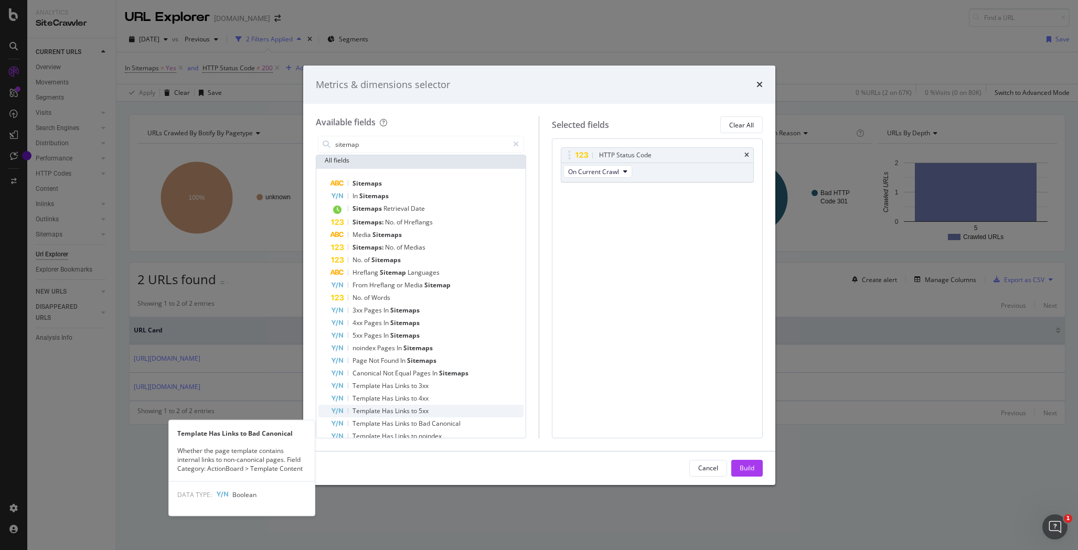
scroll to position [0, 0]
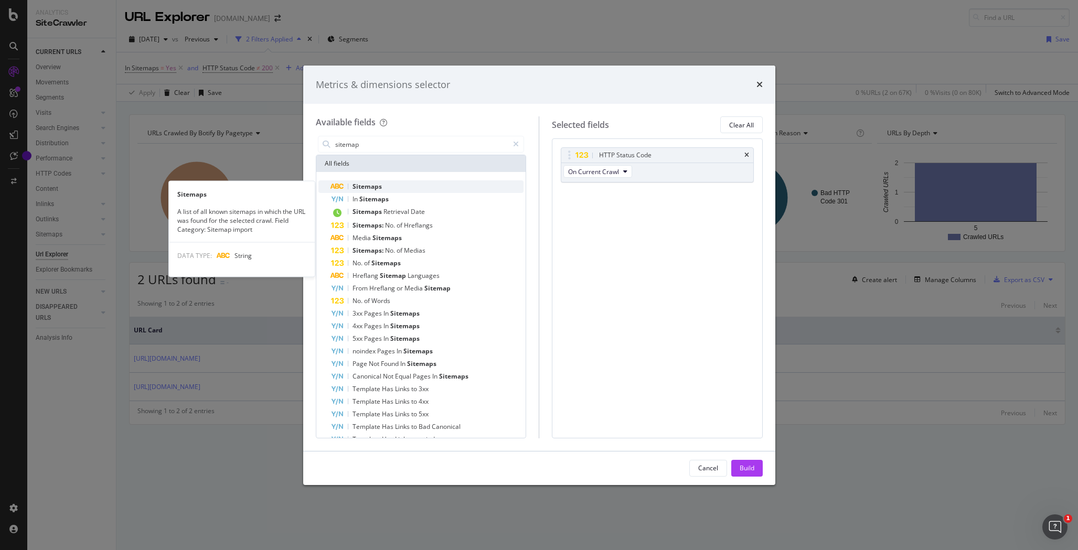
click at [362, 186] on span "Sitemaps" at bounding box center [366, 186] width 29 height 9
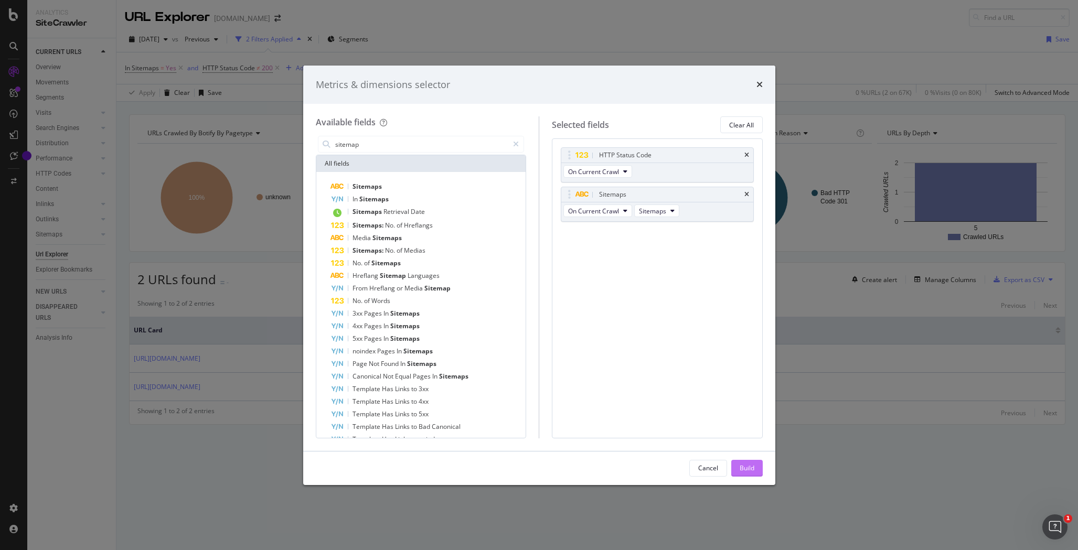
click at [749, 468] on div "Build" at bounding box center [746, 468] width 15 height 9
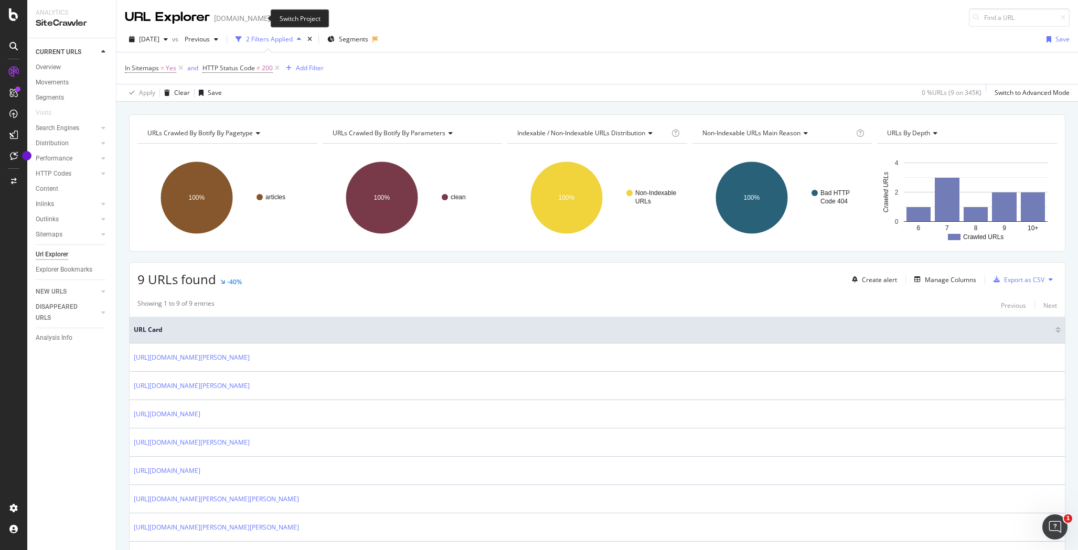
click at [274, 17] on icon "arrow-right-arrow-left" at bounding box center [277, 18] width 6 height 7
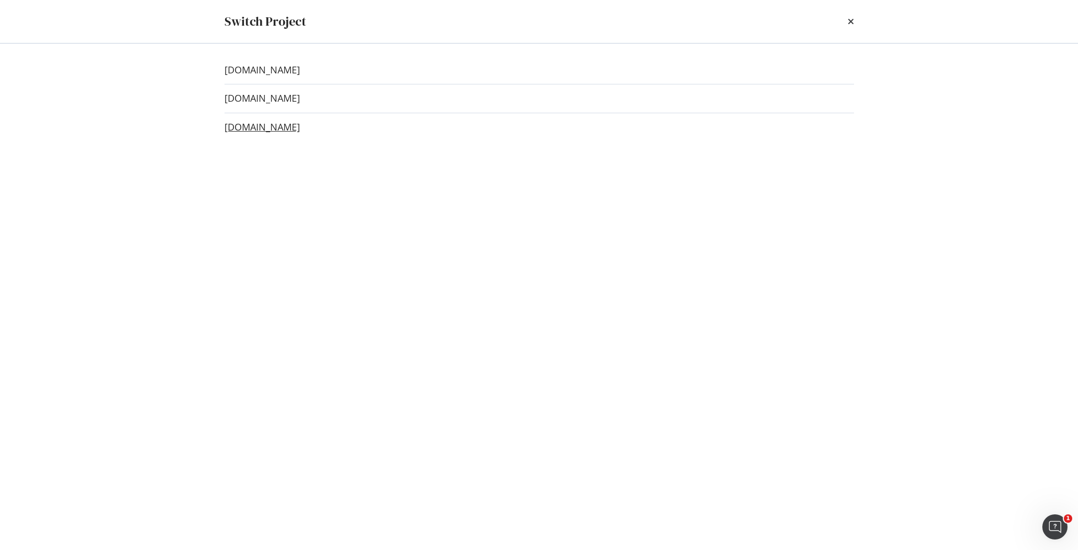
click at [260, 127] on link "madamenoire.com" at bounding box center [262, 127] width 76 height 11
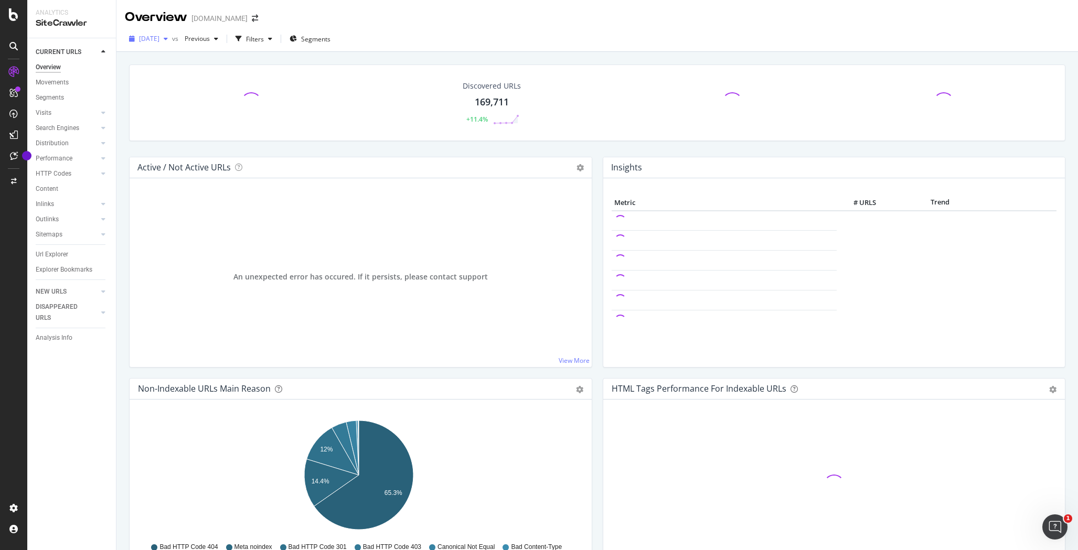
click at [159, 39] on span "2025 Aug. 31st" at bounding box center [149, 38] width 20 height 9
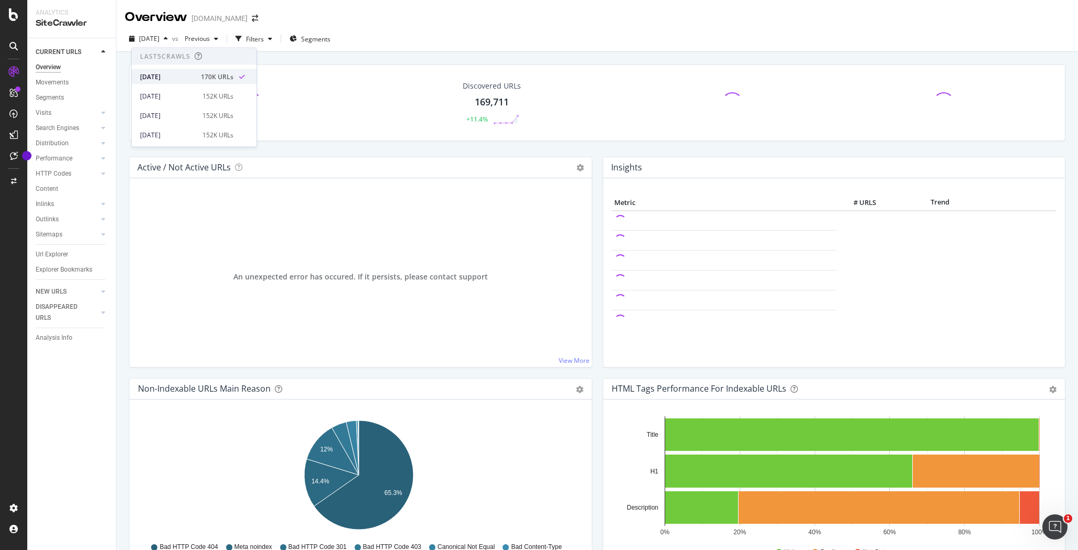
click at [165, 77] on div "2025 Aug. 31st" at bounding box center [167, 76] width 55 height 9
click at [51, 255] on div "Url Explorer" at bounding box center [52, 254] width 33 height 11
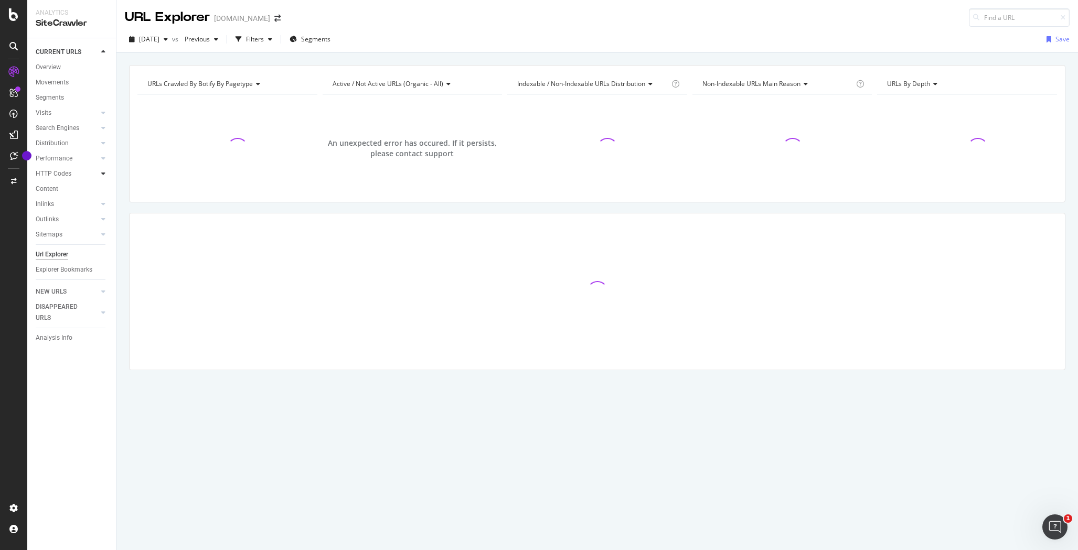
click at [103, 174] on icon at bounding box center [103, 173] width 4 height 6
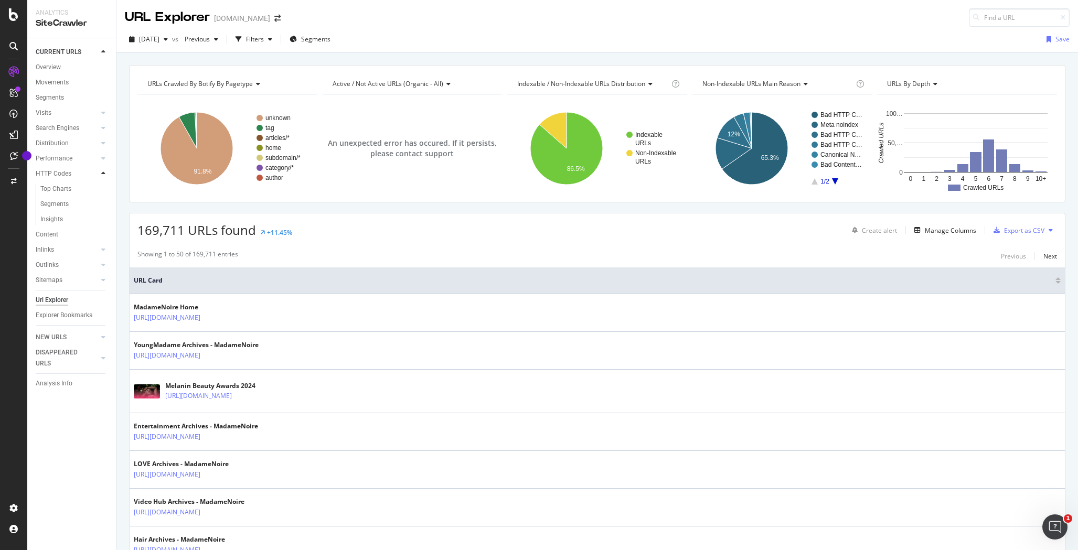
click at [103, 174] on icon at bounding box center [103, 173] width 4 height 6
click at [276, 38] on div "button" at bounding box center [270, 39] width 13 height 6
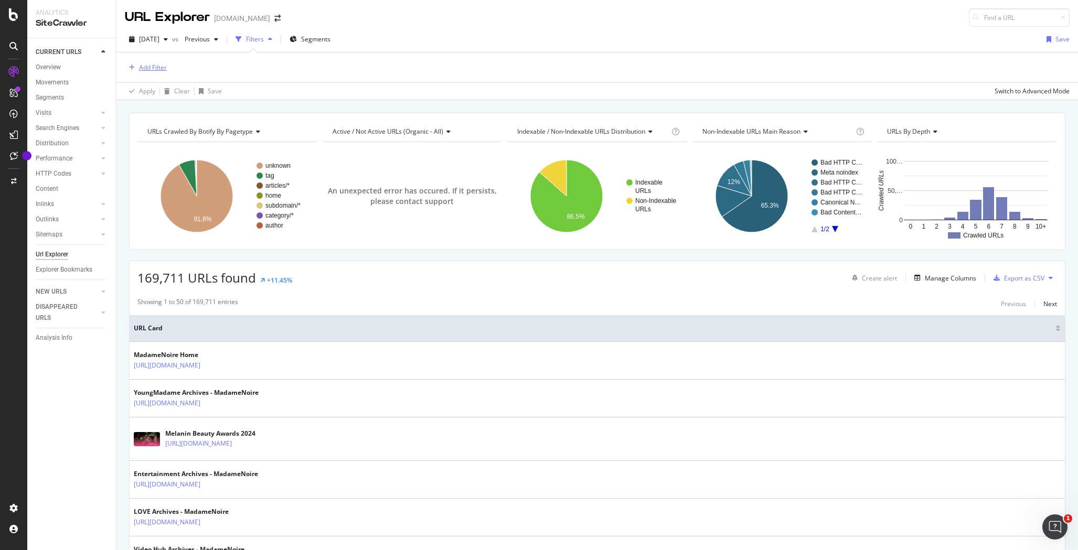
click at [151, 68] on div "Add Filter" at bounding box center [153, 67] width 28 height 9
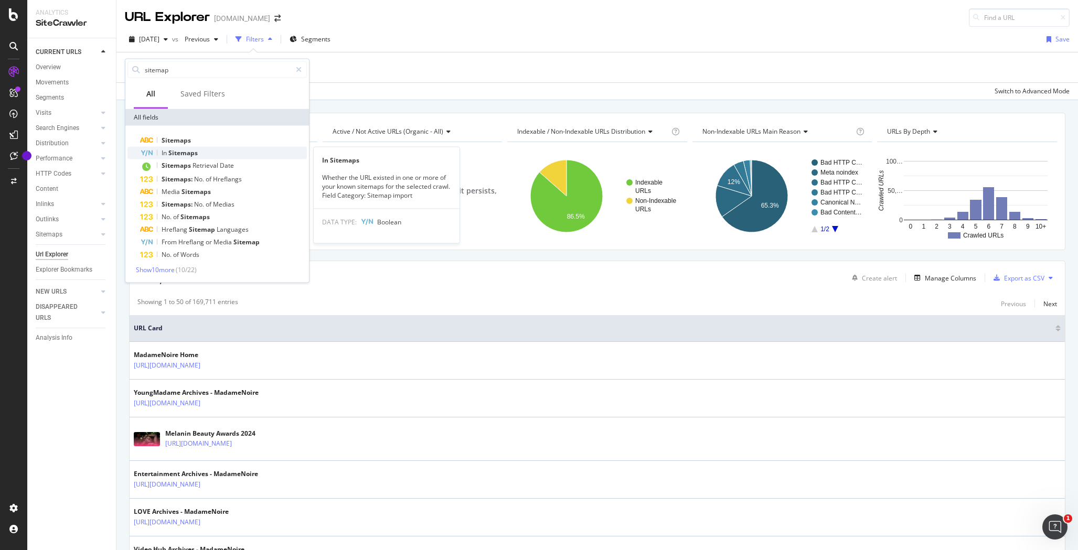
type input "sitemap"
click at [199, 155] on div "In Sitemaps" at bounding box center [223, 153] width 167 height 13
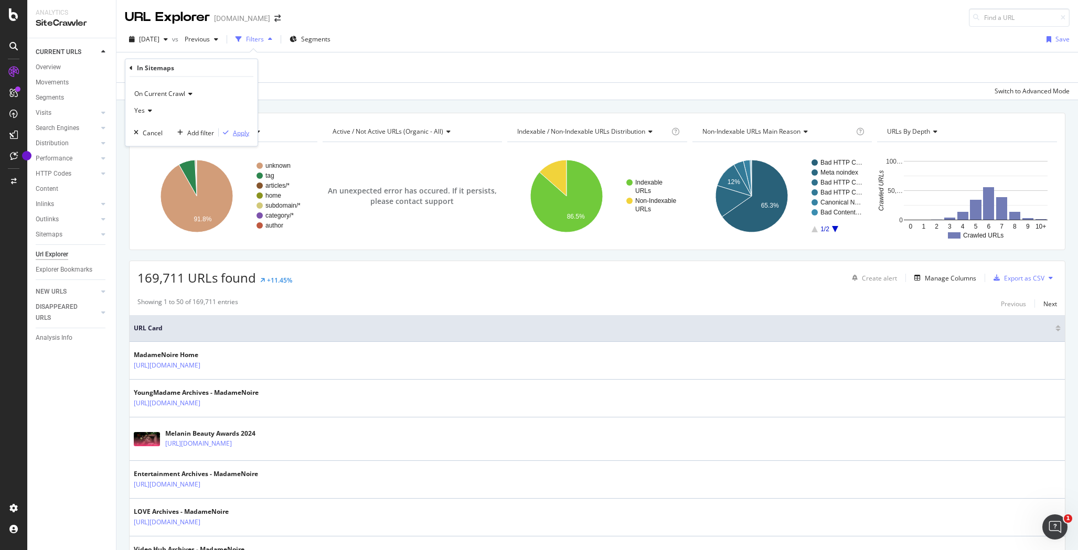
click at [245, 133] on div "Apply" at bounding box center [241, 132] width 16 height 9
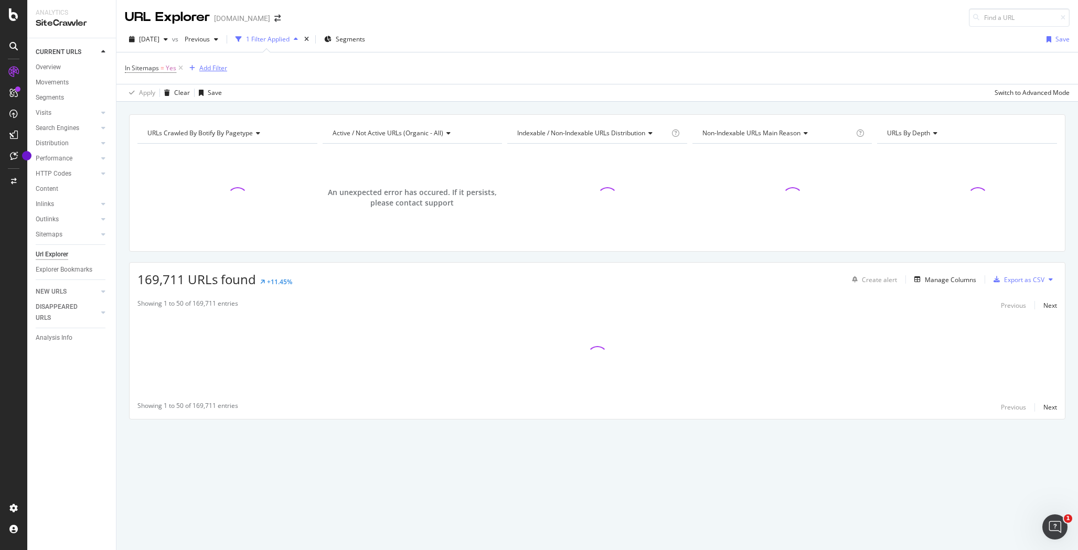
click at [217, 69] on div "Add Filter" at bounding box center [213, 67] width 28 height 9
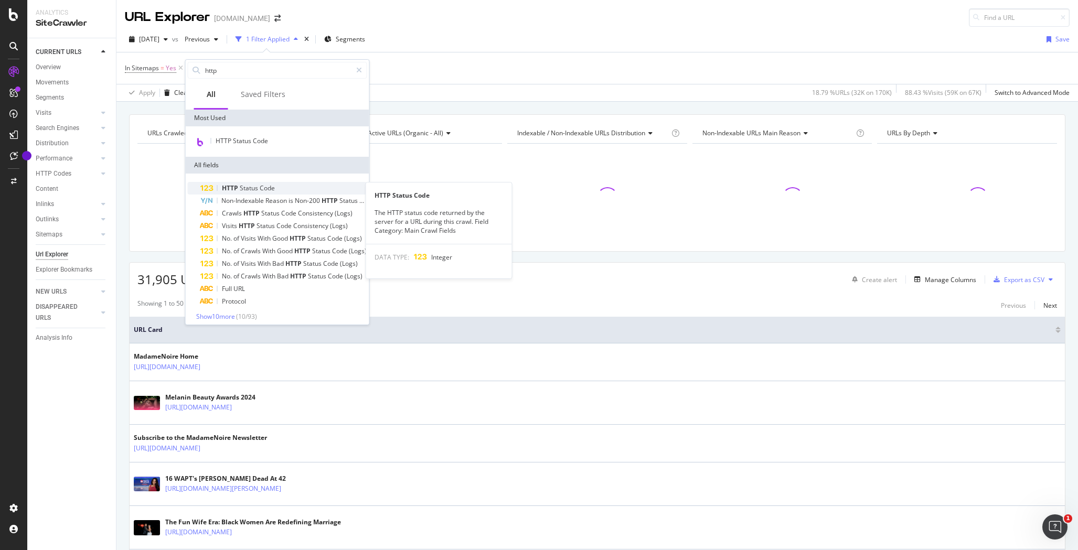
type input "http"
click at [265, 187] on span "Code" at bounding box center [267, 188] width 15 height 9
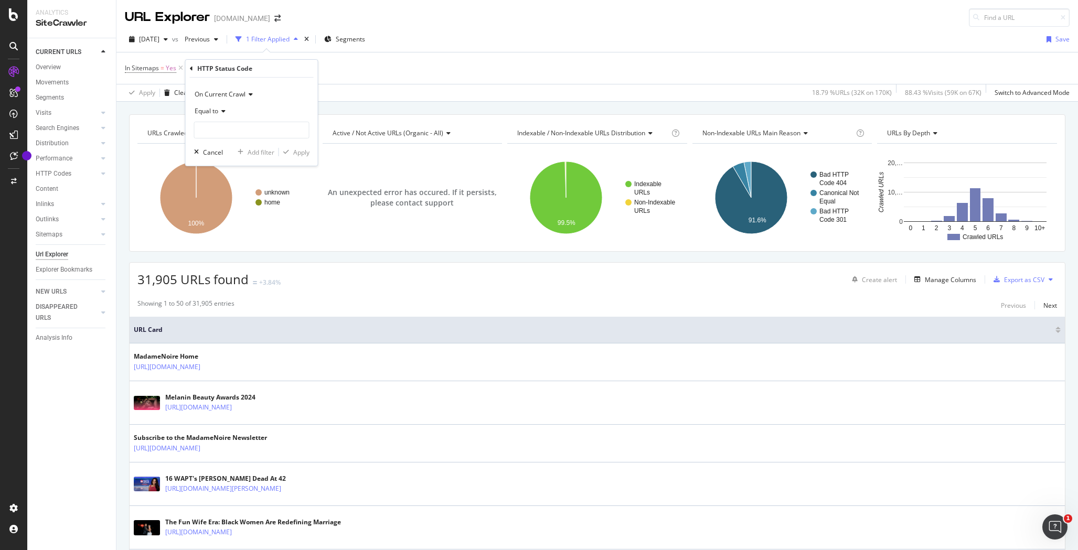
click at [213, 111] on span "Equal to" at bounding box center [207, 110] width 24 height 9
click at [216, 148] on span "Not Equal to" at bounding box center [217, 146] width 36 height 9
click at [235, 131] on input "number" at bounding box center [251, 130] width 115 height 17
click at [234, 144] on span "200" at bounding box center [232, 143] width 70 height 9
type input "200"
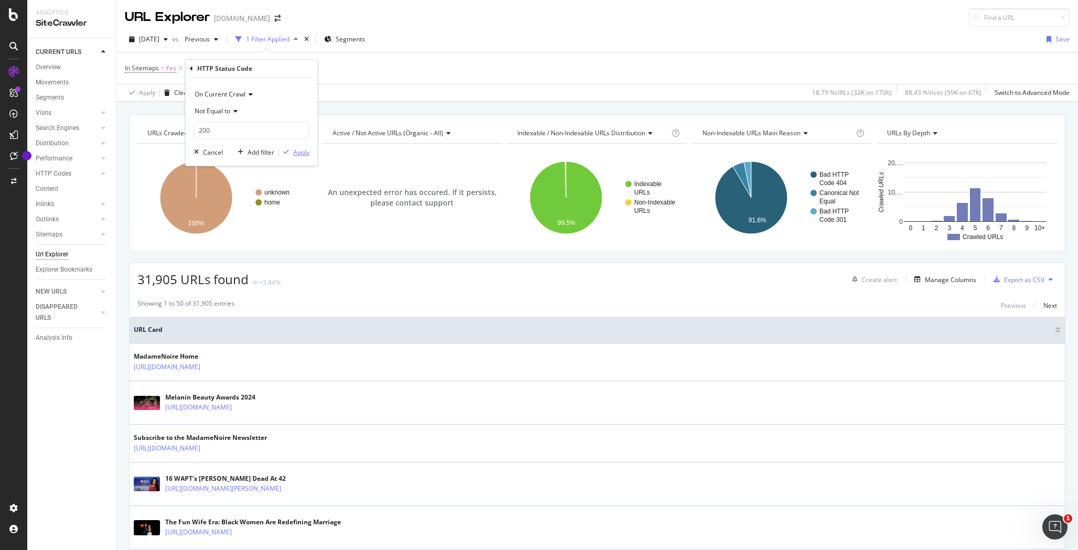
click at [302, 153] on div "Apply" at bounding box center [301, 152] width 16 height 9
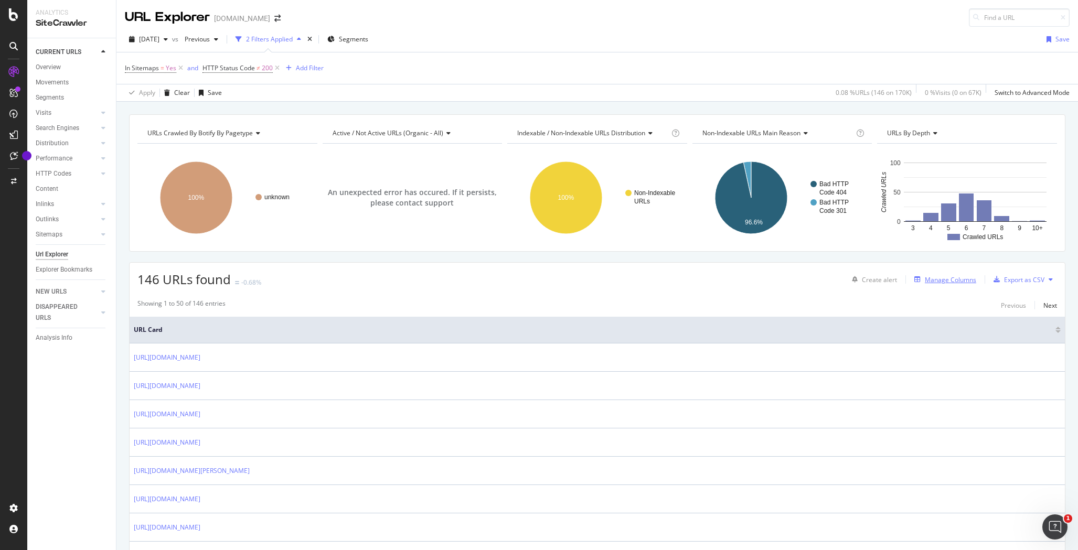
click at [933, 279] on div "Manage Columns" at bounding box center [950, 279] width 51 height 9
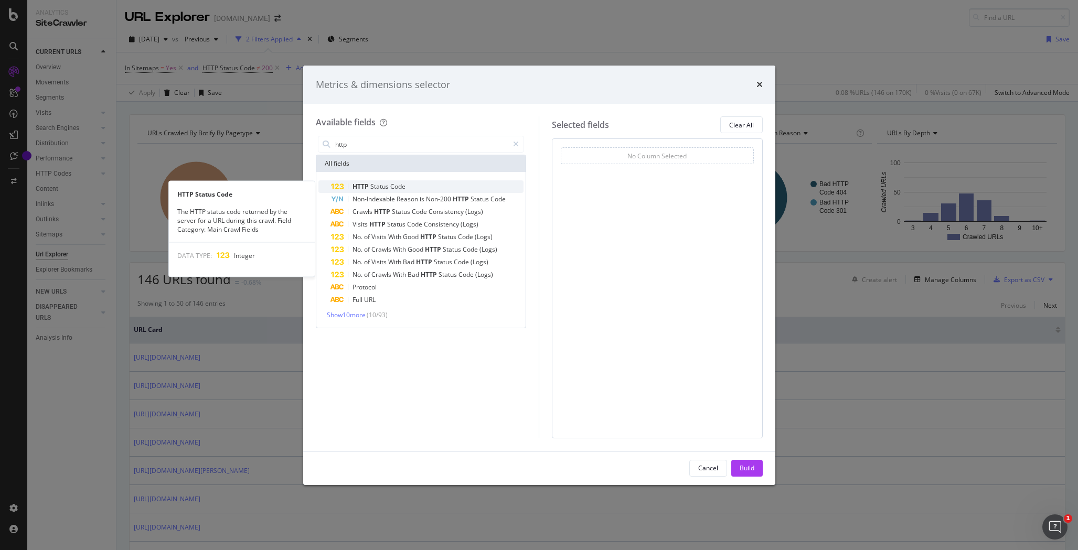
click at [395, 188] on span "Code" at bounding box center [397, 186] width 15 height 9
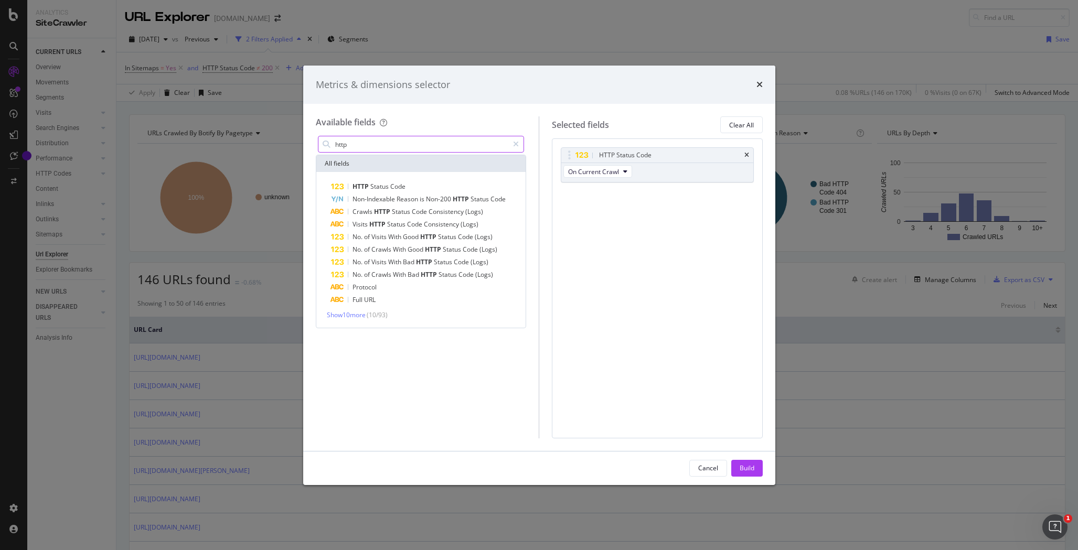
click at [429, 144] on input "http" at bounding box center [421, 144] width 175 height 16
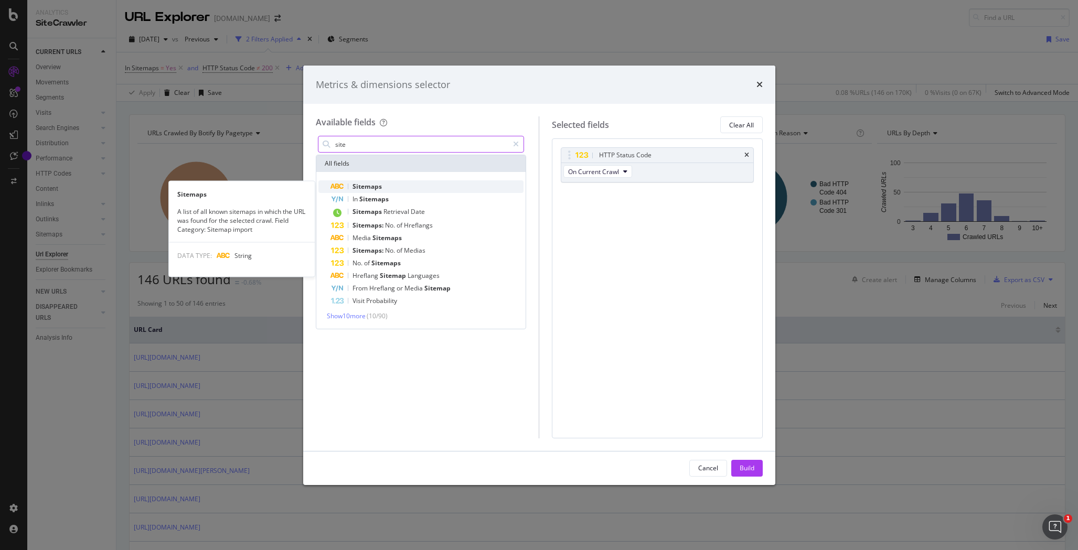
type input "site"
click at [381, 183] on span "Sitemaps" at bounding box center [366, 186] width 29 height 9
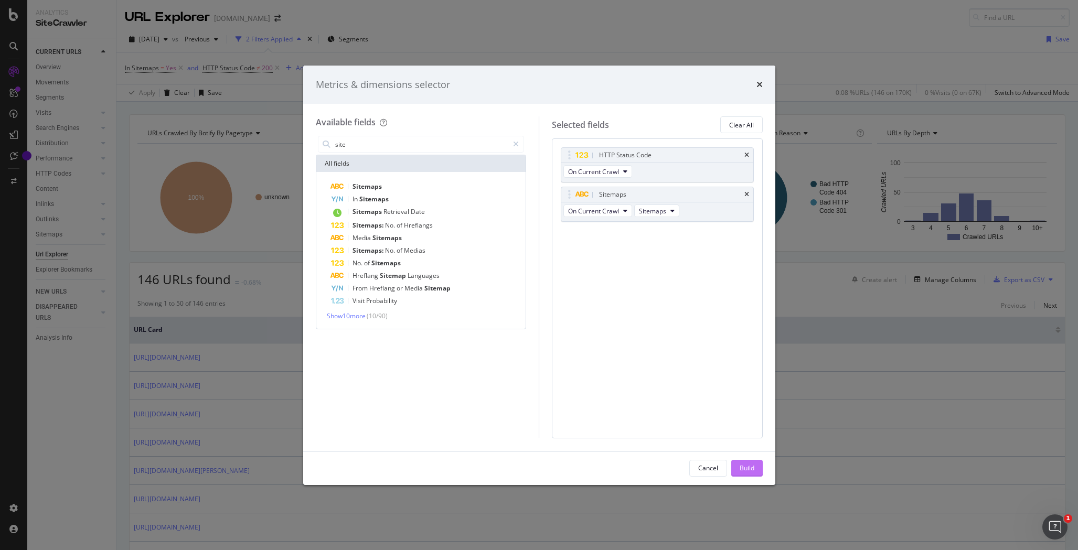
click at [748, 470] on div "Build" at bounding box center [746, 468] width 15 height 9
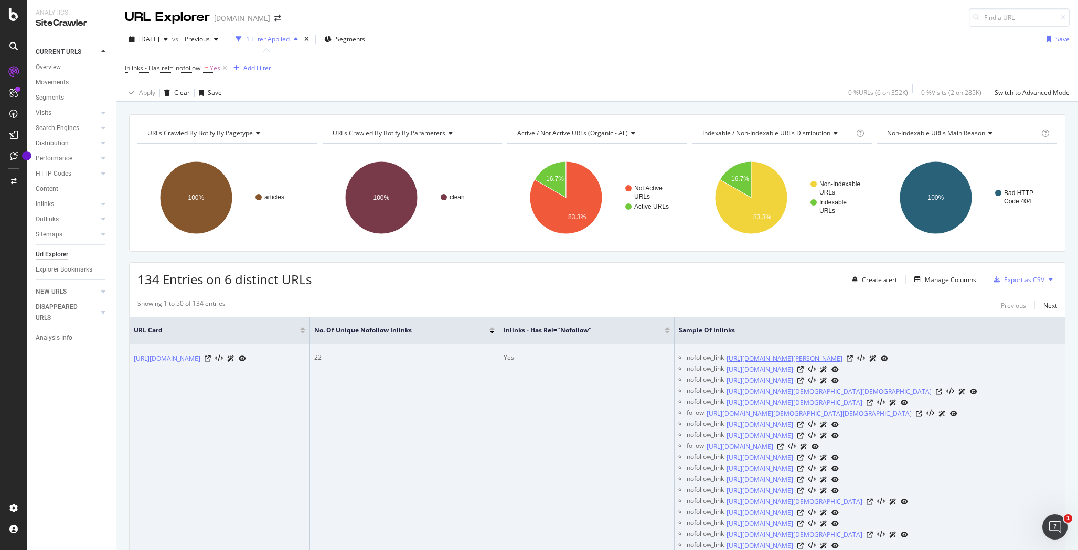
click at [842, 360] on link "https://bossip.com/851860/dear-bossip-i-love-my-huband-but-he-has-size-and-perf…" at bounding box center [784, 358] width 116 height 10
click at [853, 361] on icon at bounding box center [849, 359] width 6 height 6
click at [211, 362] on icon at bounding box center [208, 359] width 6 height 6
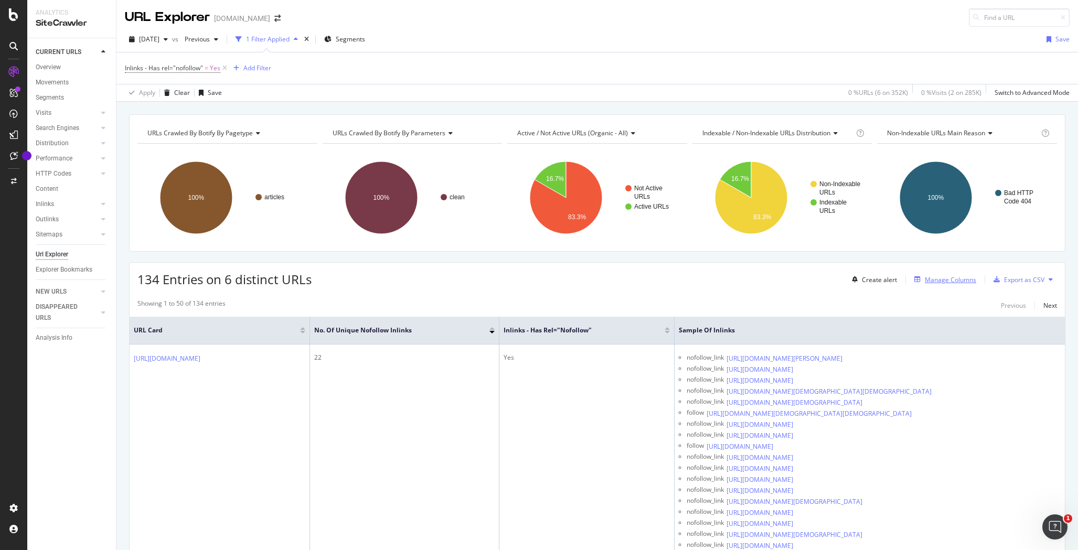
click at [939, 279] on div "Manage Columns" at bounding box center [950, 279] width 51 height 9
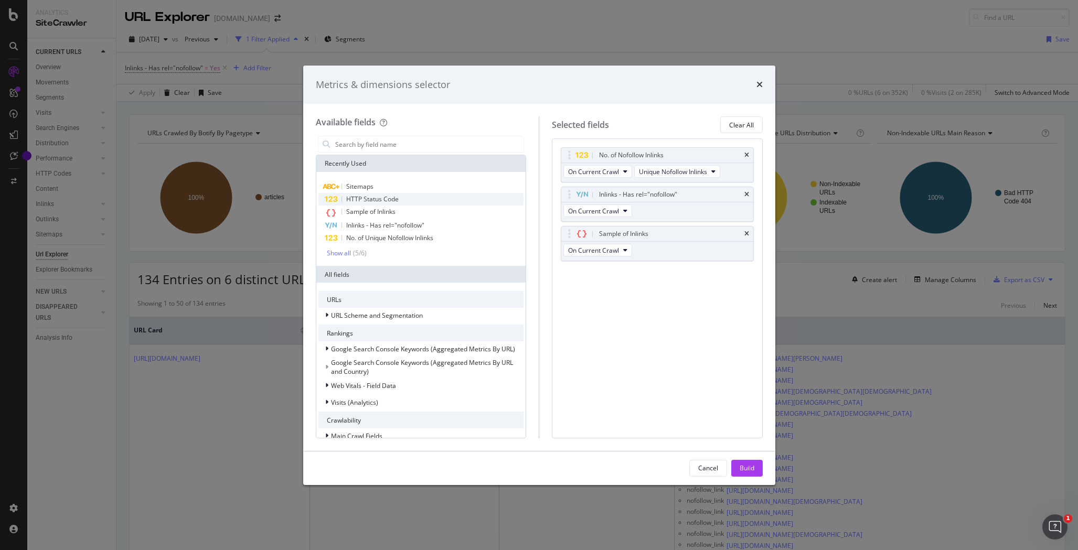
click at [379, 201] on span "HTTP Status Code" at bounding box center [372, 199] width 52 height 9
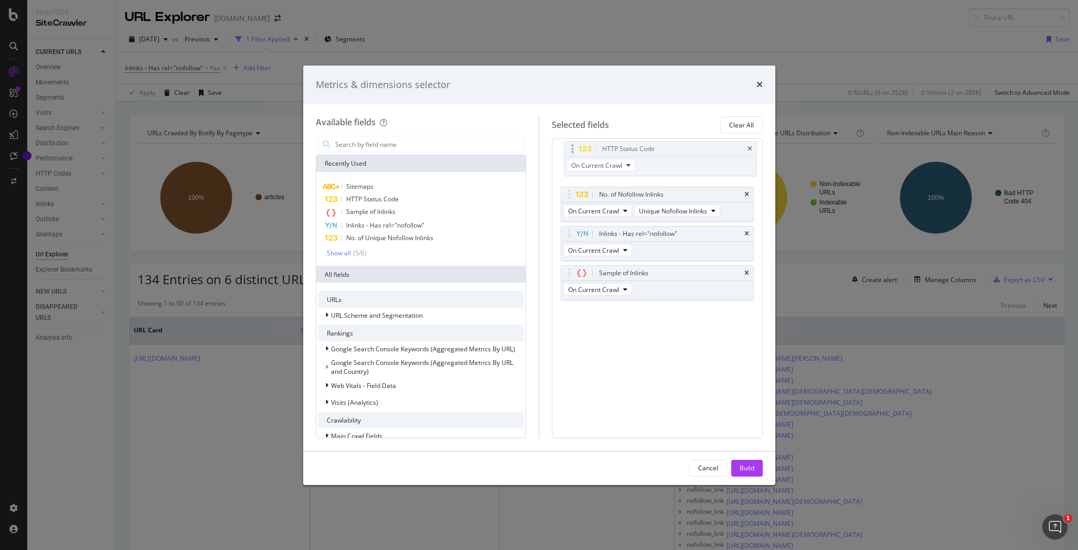
drag, startPoint x: 673, startPoint y: 277, endPoint x: 676, endPoint y: 154, distance: 123.8
click at [676, 154] on body "Analytics SiteCrawler CURRENT URLS Overview Movements Segments Visits Analysis …" at bounding box center [539, 275] width 1078 height 550
click at [747, 470] on div "Build" at bounding box center [746, 468] width 15 height 9
